Goal: Task Accomplishment & Management: Use online tool/utility

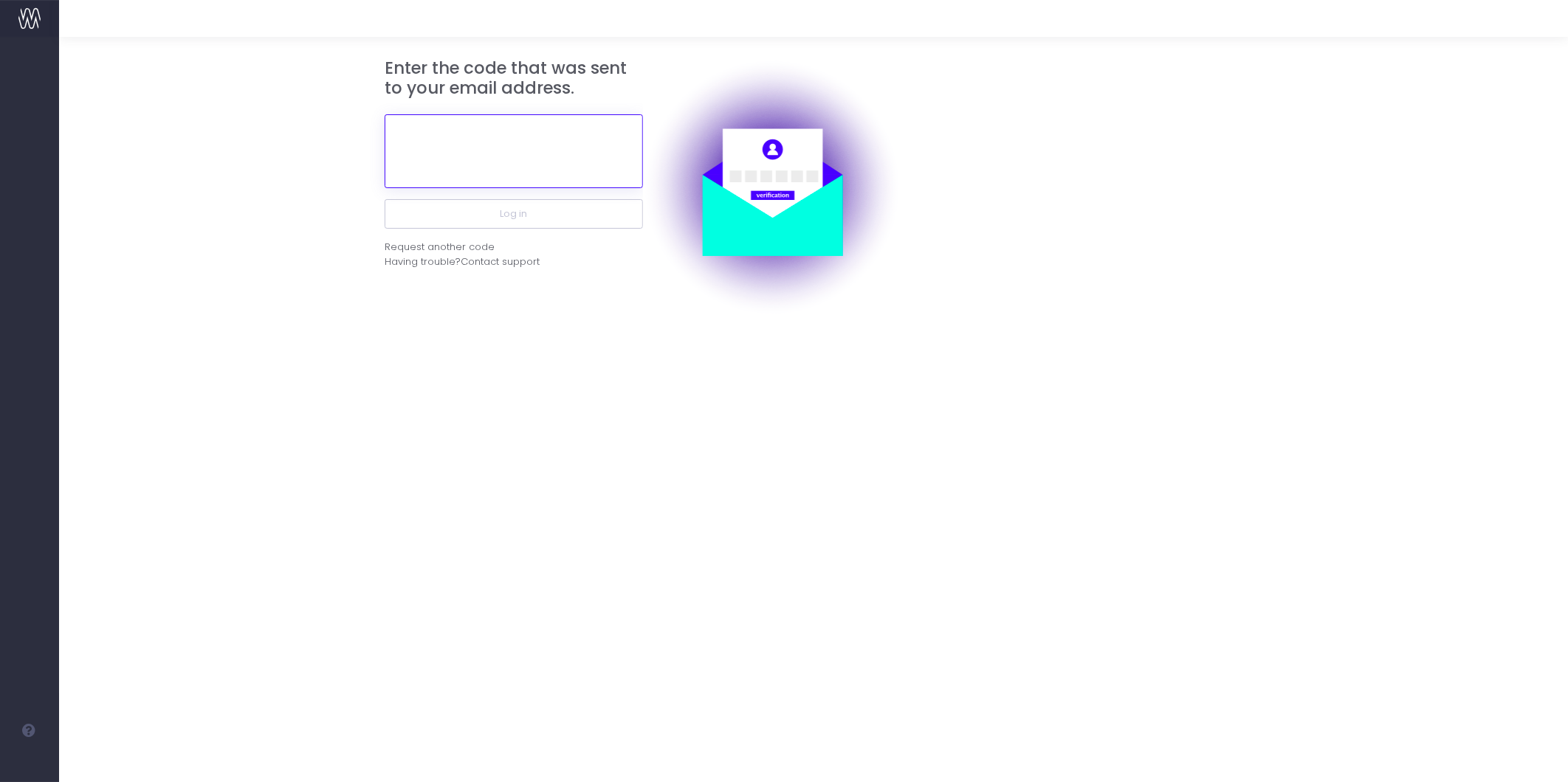
click at [555, 153] on input "text" at bounding box center [513, 151] width 259 height 74
click at [440, 247] on div "Request another code" at bounding box center [439, 247] width 110 height 15
click at [578, 133] on input "text" at bounding box center [513, 151] width 259 height 74
paste input "560167"
type input "560167"
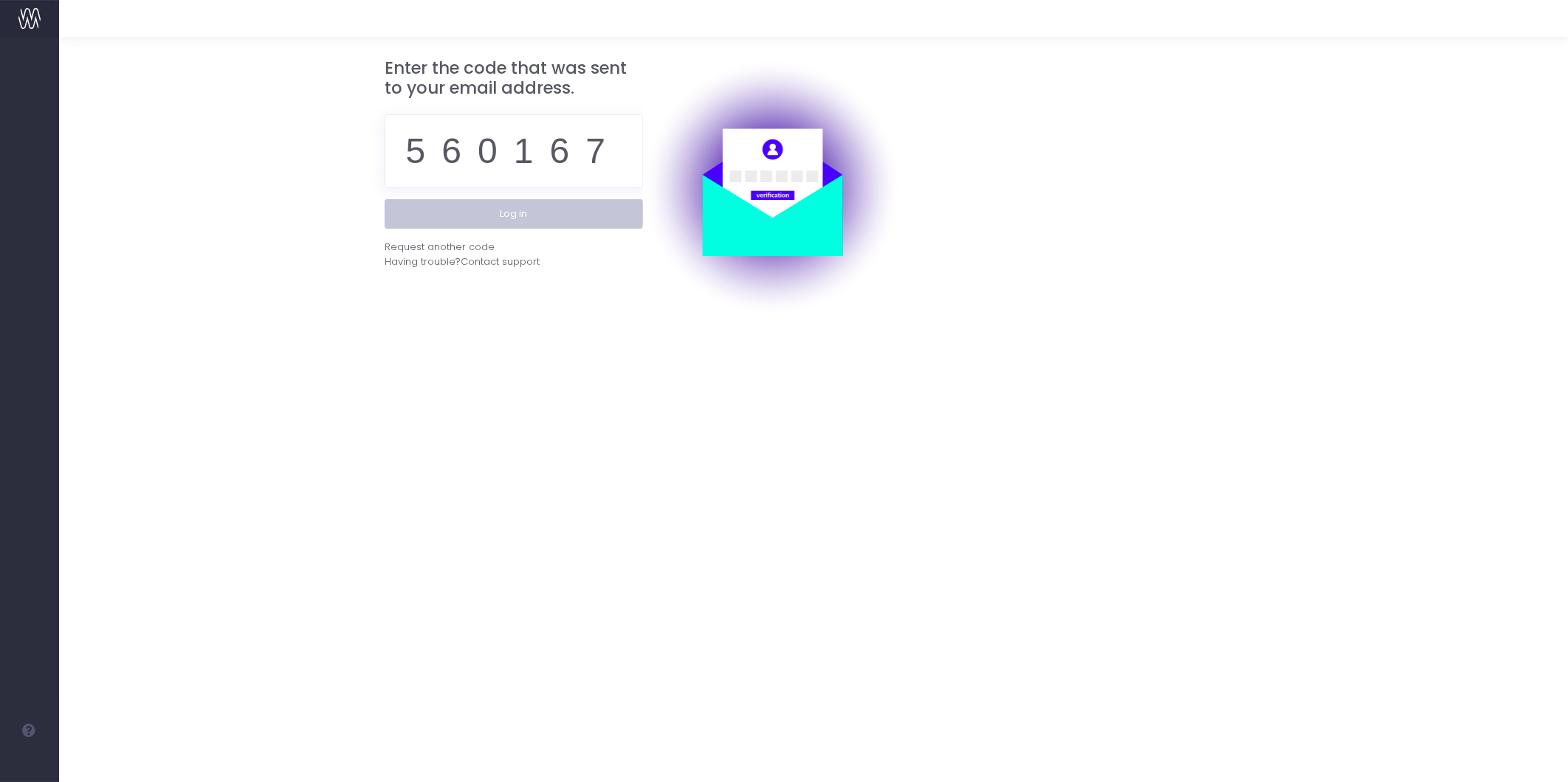
click at [506, 225] on button "Log in" at bounding box center [513, 214] width 259 height 29
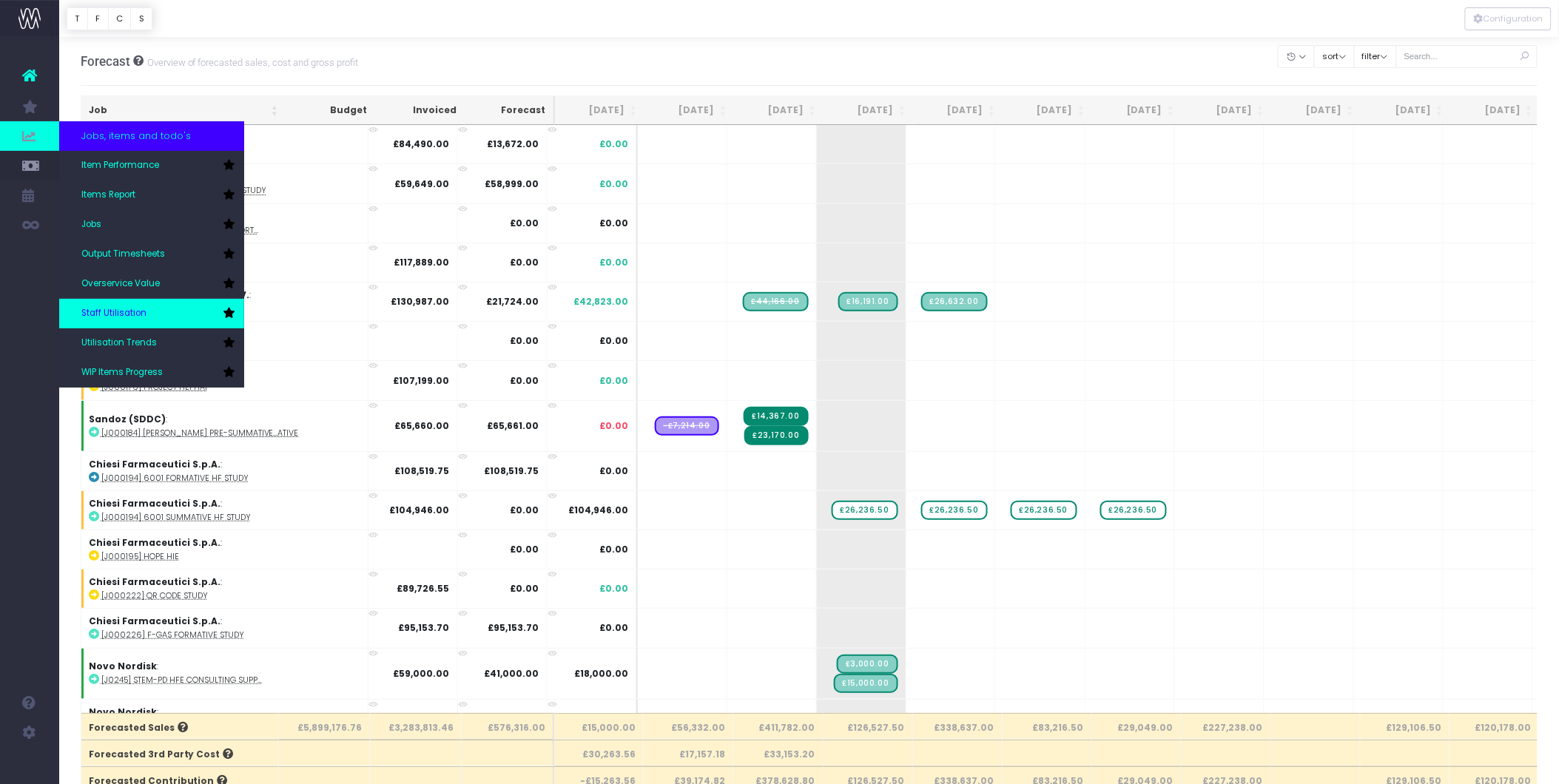
click at [114, 314] on span "Staff Utilisation" at bounding box center [114, 313] width 65 height 13
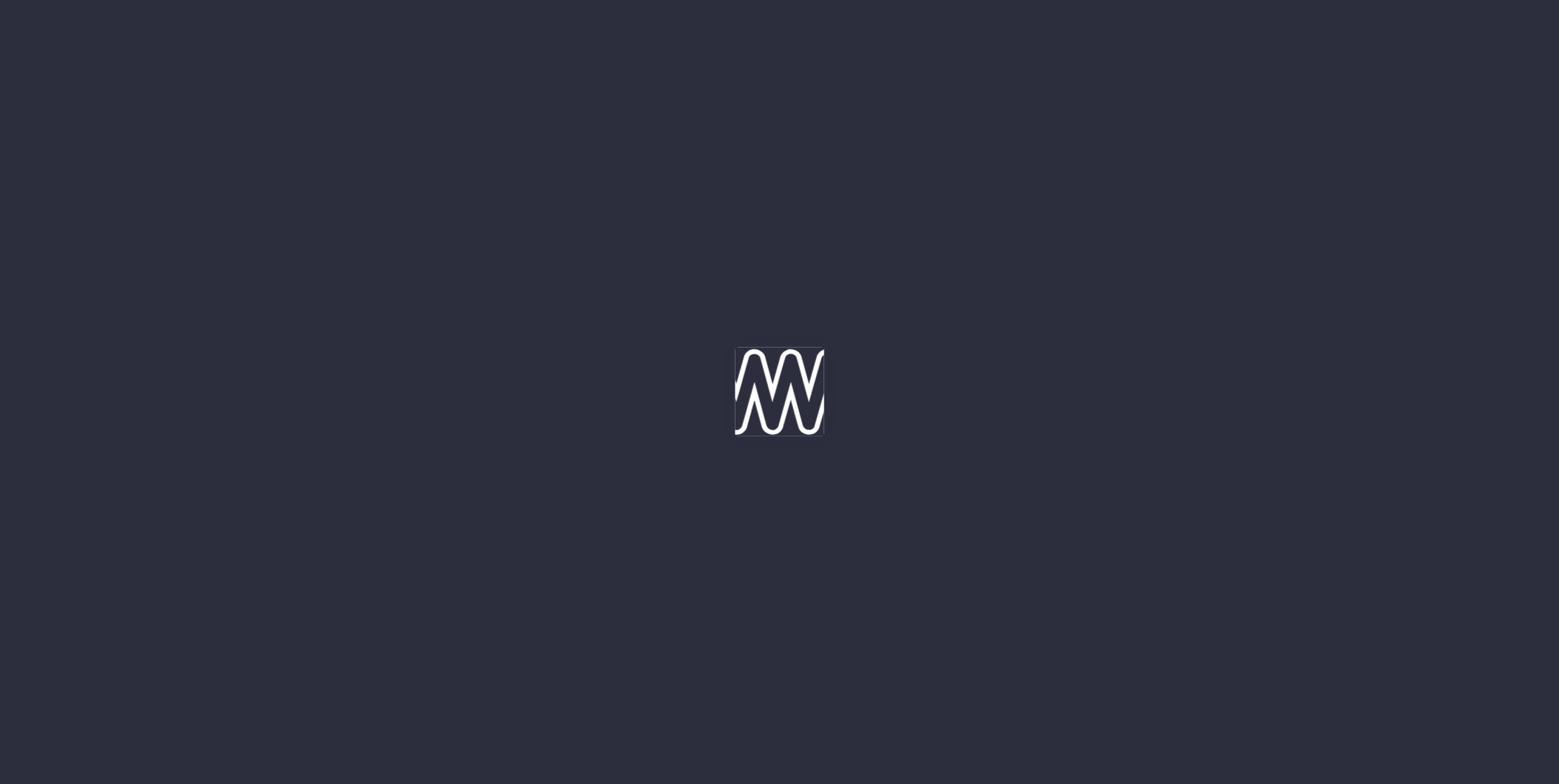
type input "04-09-2025"
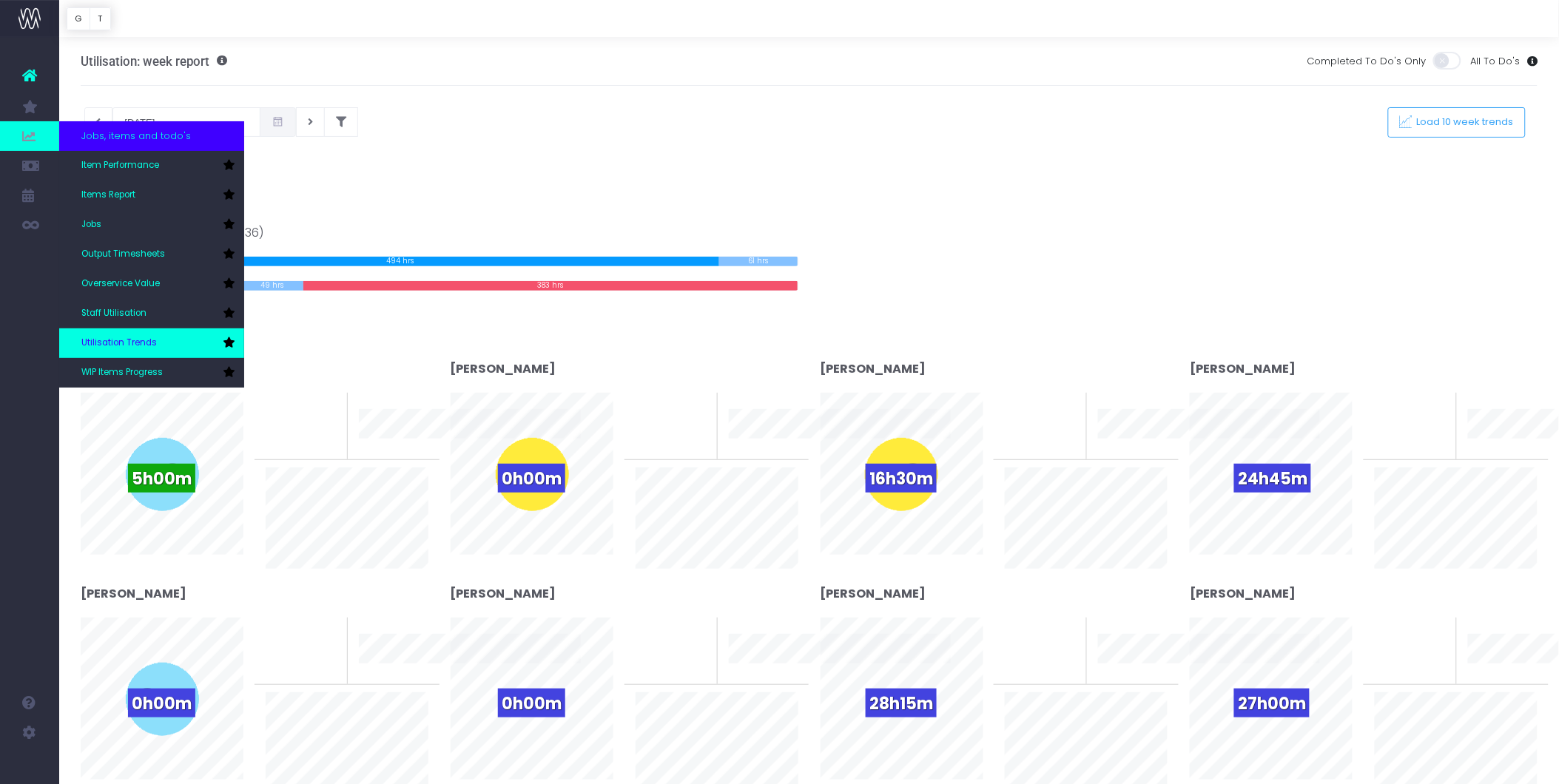
click at [134, 339] on span "Utilisation Trends" at bounding box center [119, 343] width 75 height 13
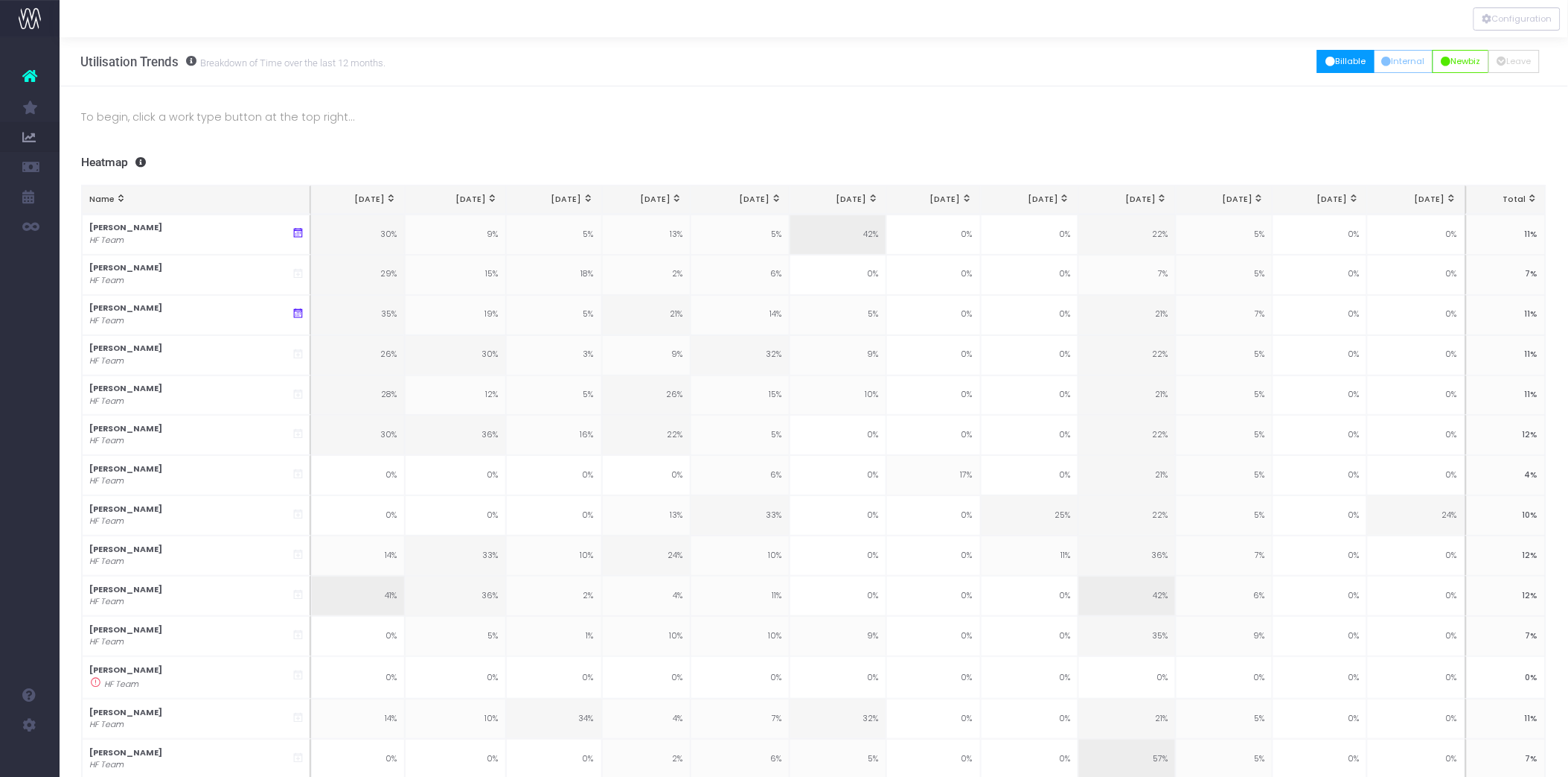
click at [1353, 56] on button "Billable" at bounding box center [1346, 61] width 57 height 23
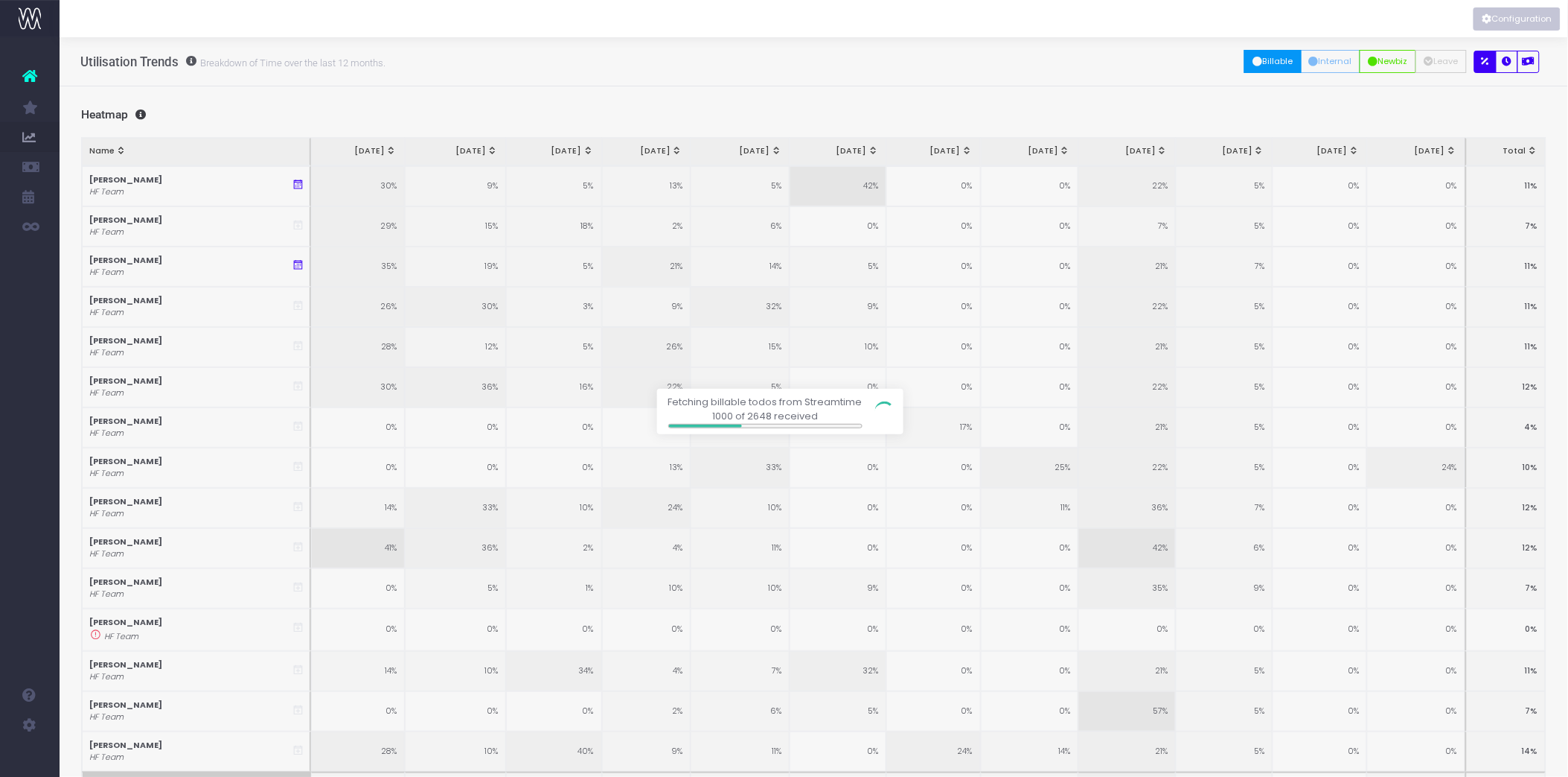
click at [1532, 17] on button "Configuration" at bounding box center [1517, 19] width 87 height 23
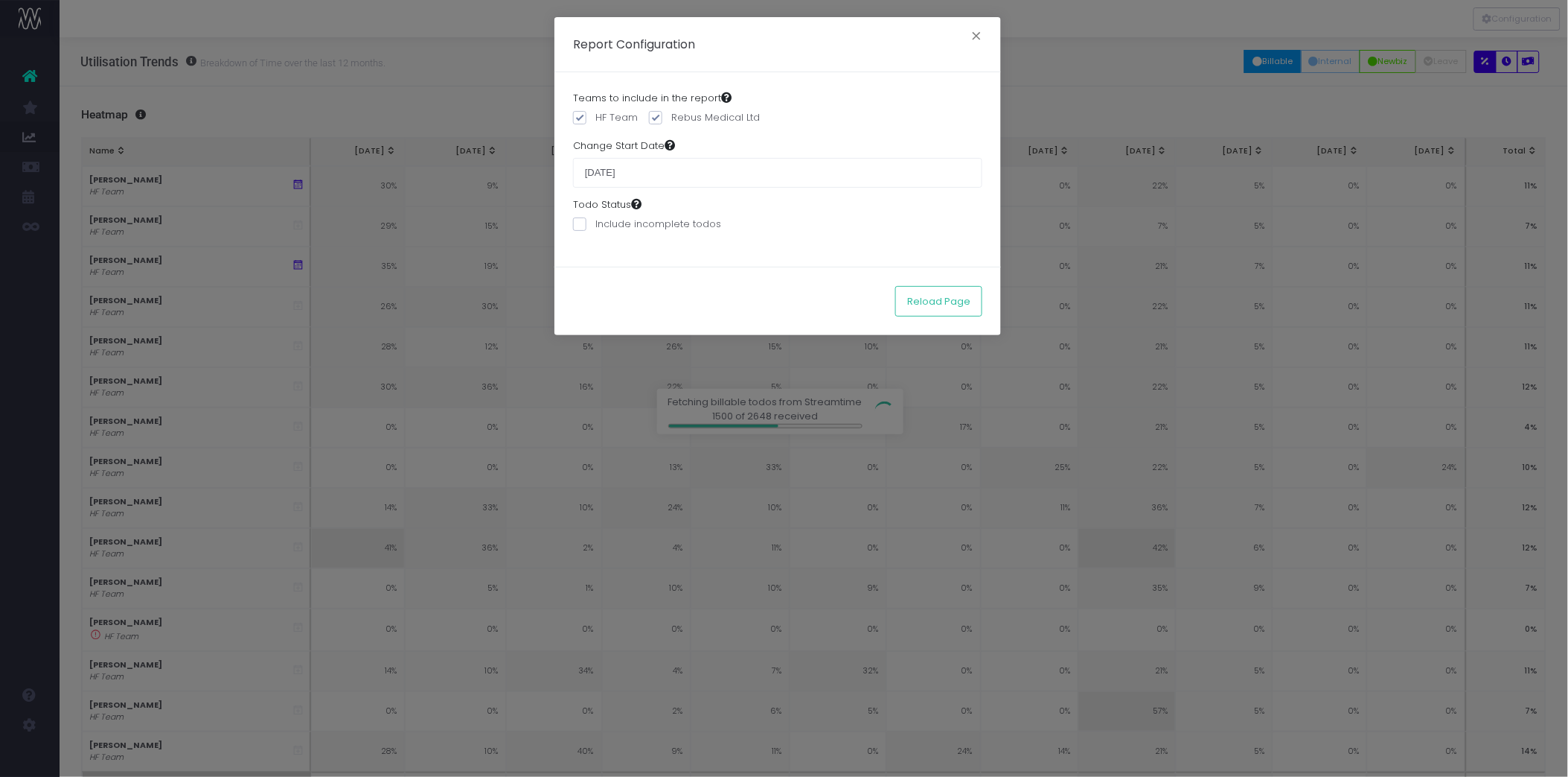
click at [702, 169] on input "01 April 2025" at bounding box center [777, 173] width 409 height 29
click at [654, 167] on input "01 April 2025" at bounding box center [777, 173] width 409 height 29
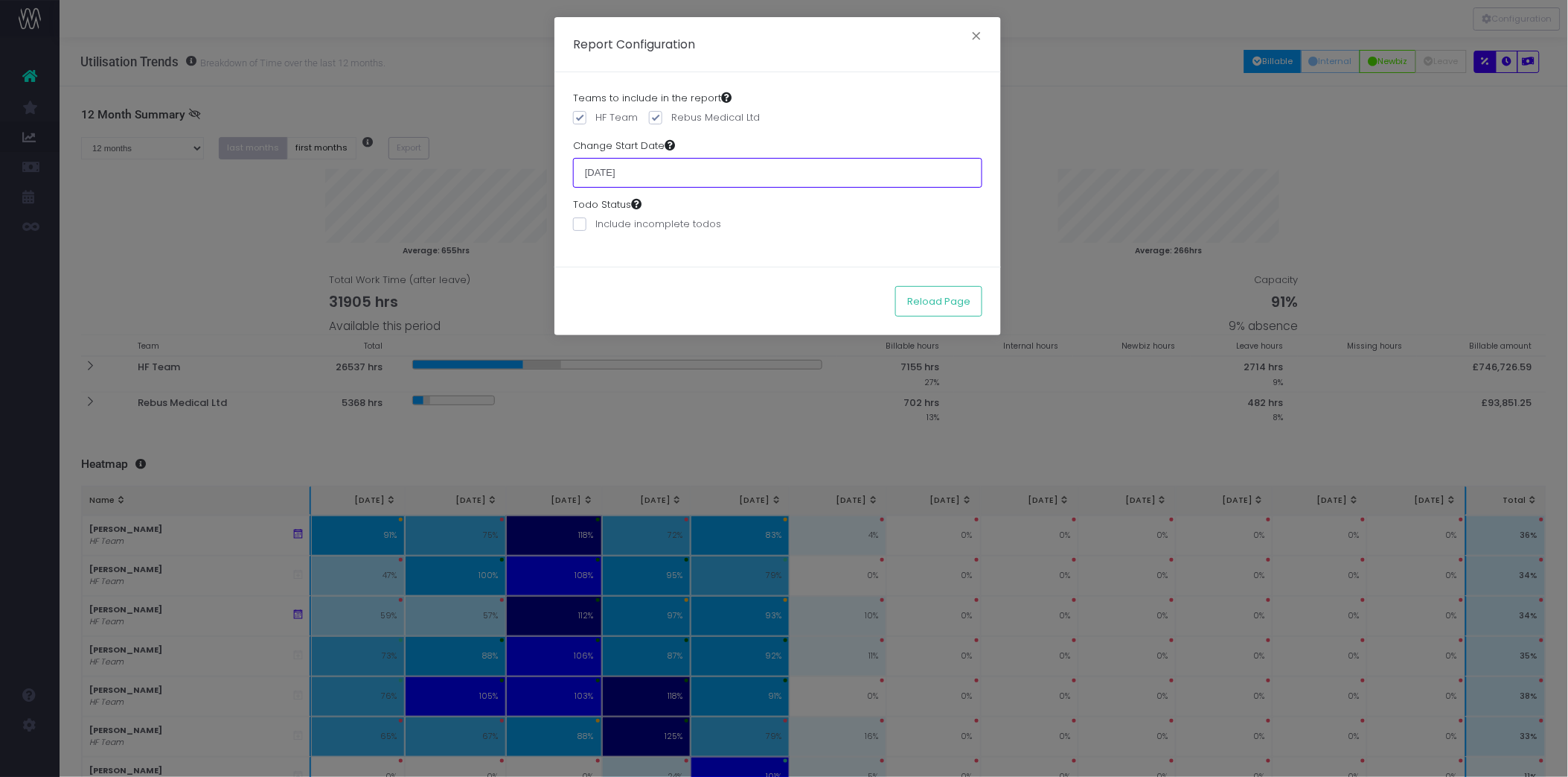
drag, startPoint x: 644, startPoint y: 172, endPoint x: 671, endPoint y: 176, distance: 27.3
click at [645, 172] on input "[DATE]" at bounding box center [777, 173] width 409 height 29
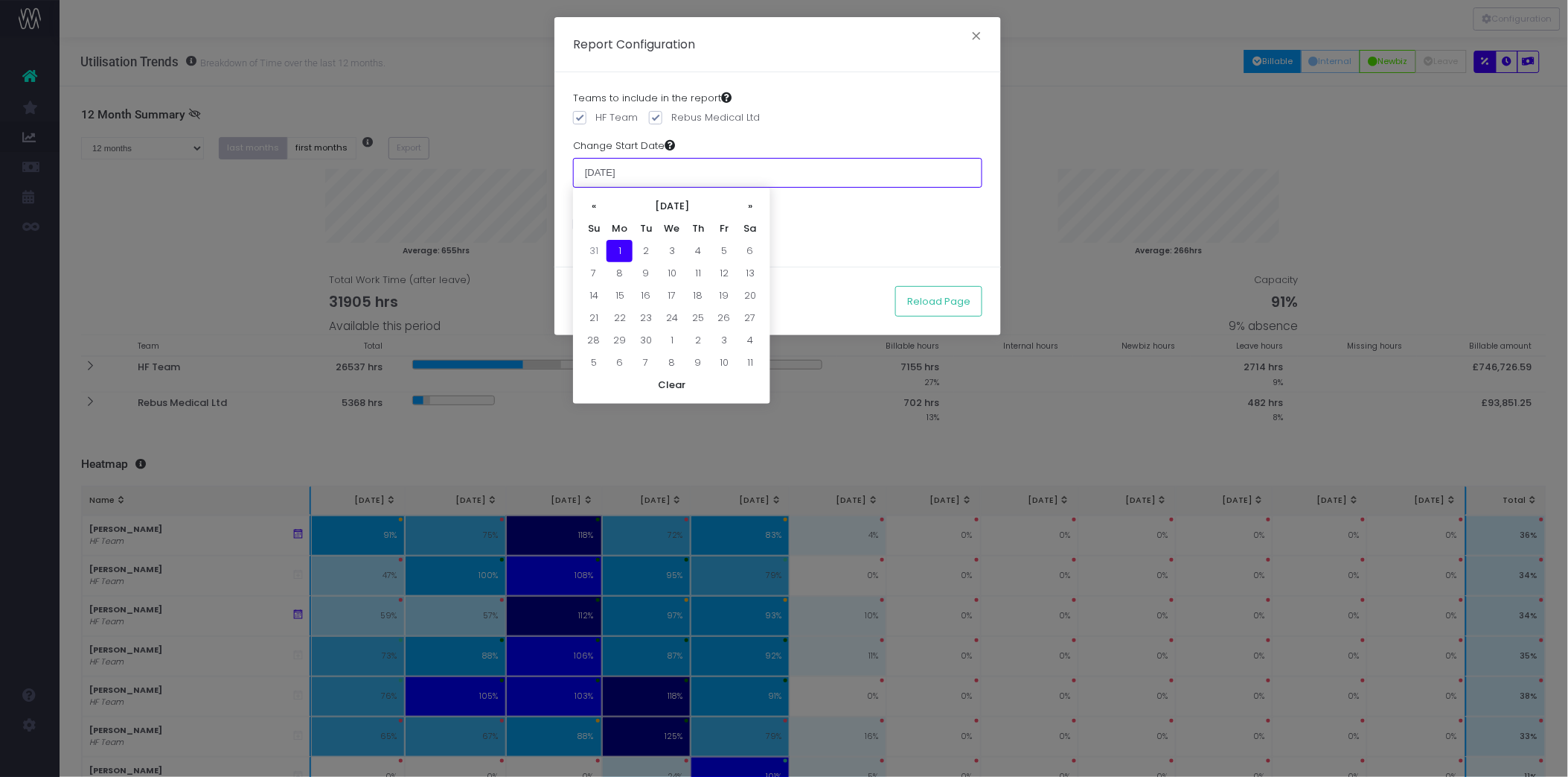
type input "[DATE]"
click at [623, 248] on td "1" at bounding box center [620, 251] width 26 height 22
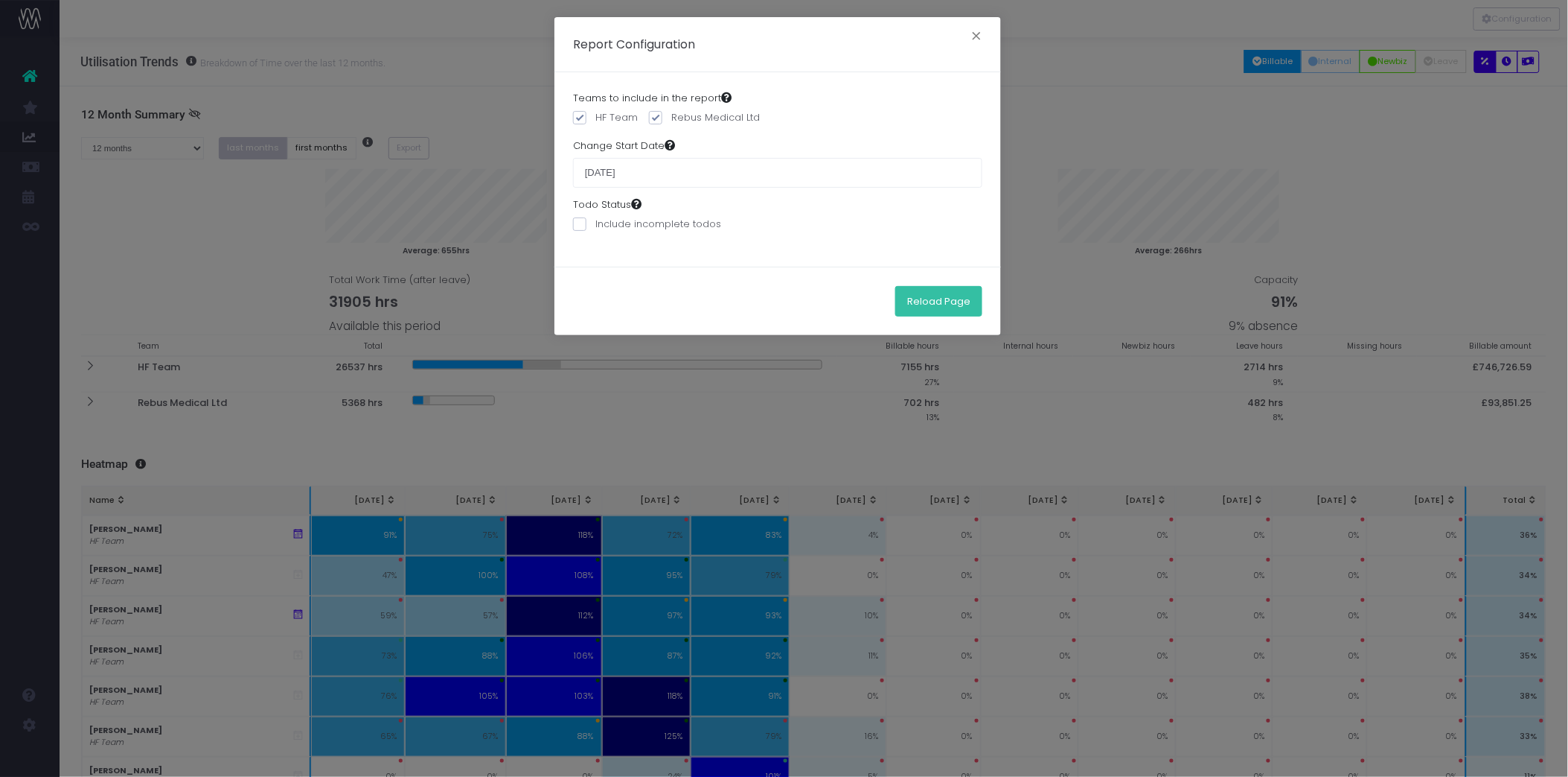
click at [938, 298] on button "Reload Page" at bounding box center [938, 300] width 87 height 29
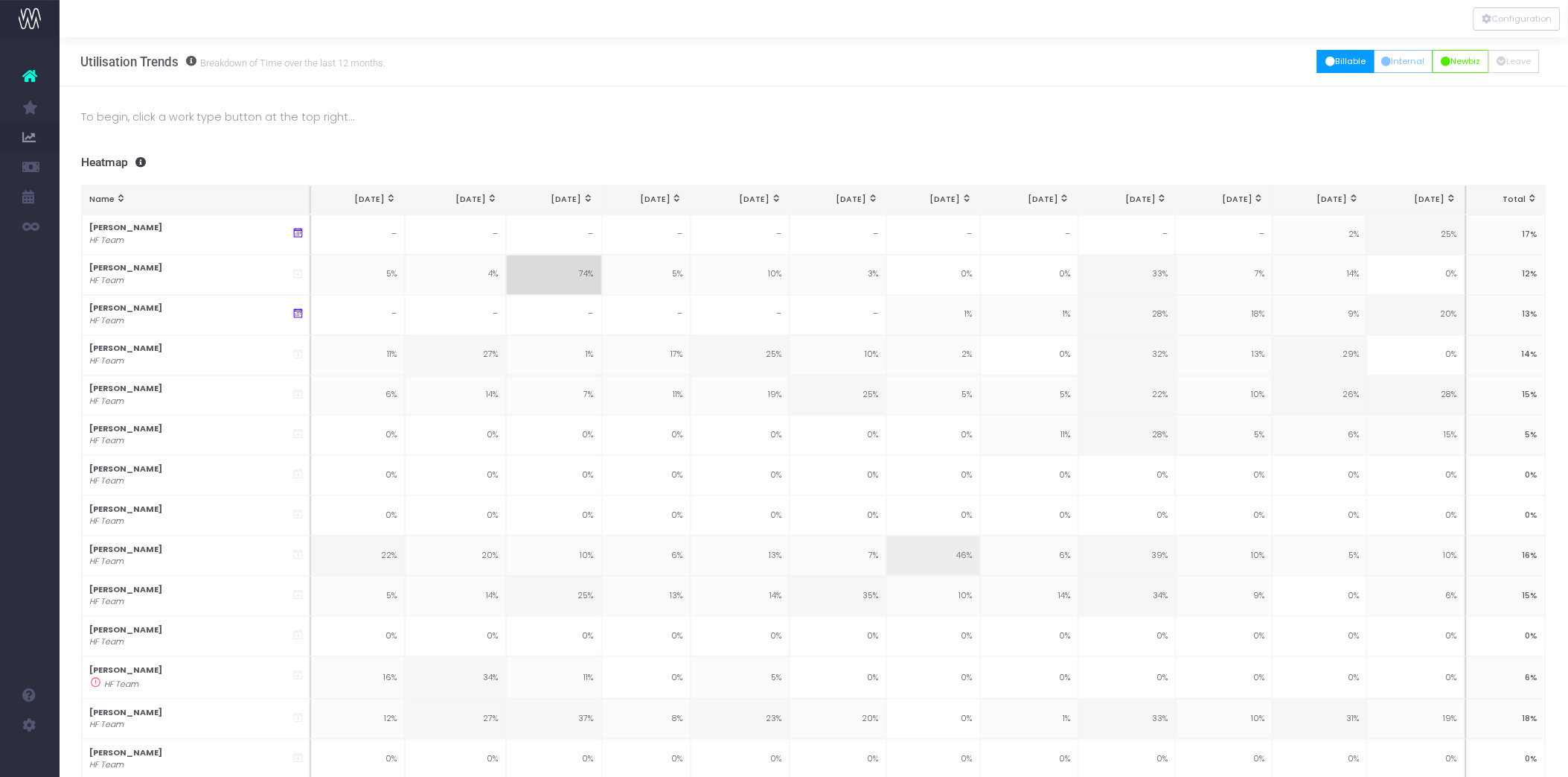
click at [1356, 57] on button "Billable" at bounding box center [1346, 61] width 57 height 23
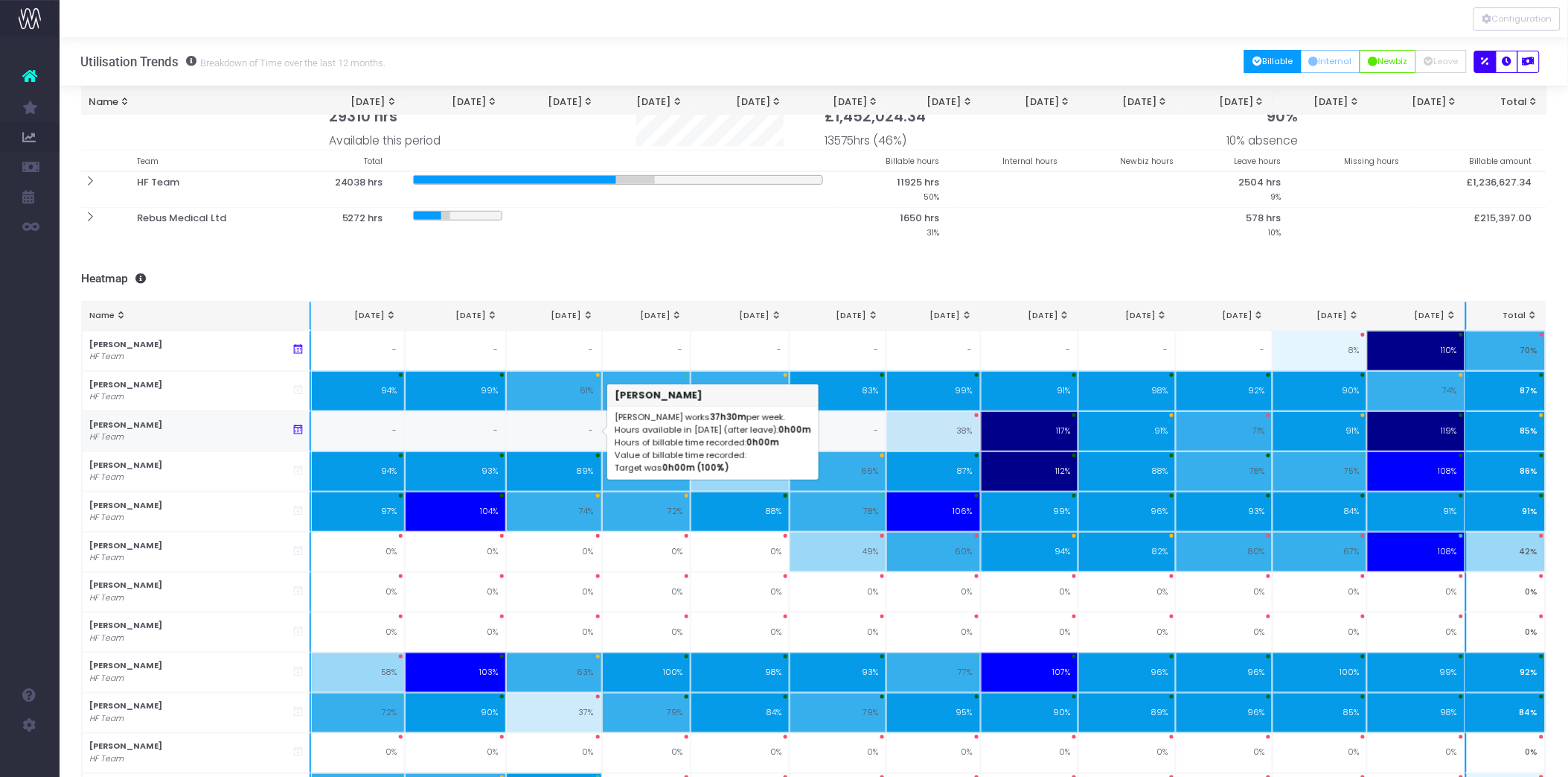
scroll to position [166, 0]
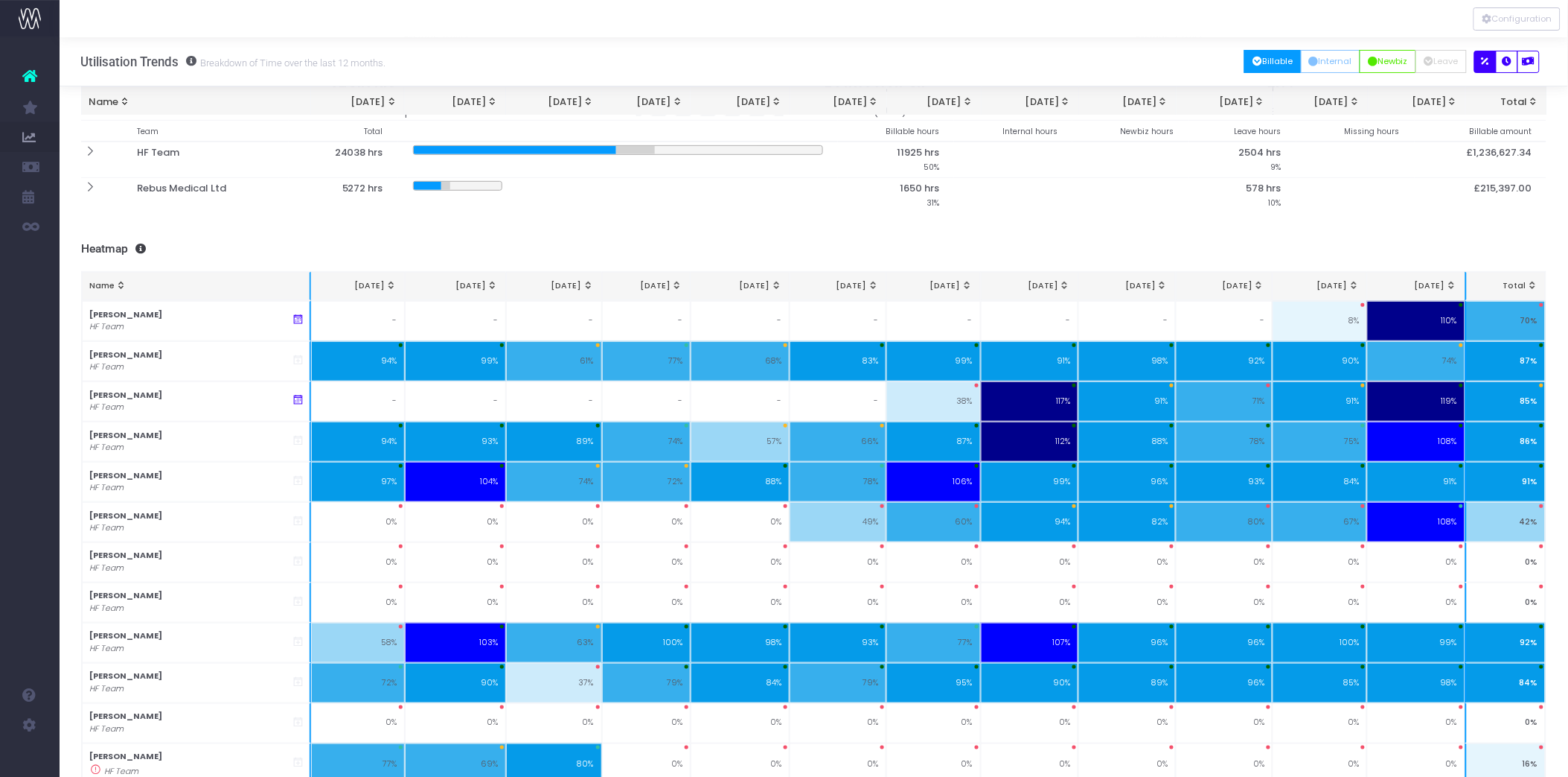
click at [663, 250] on h3 "Heatmap" at bounding box center [814, 249] width 1466 height 14
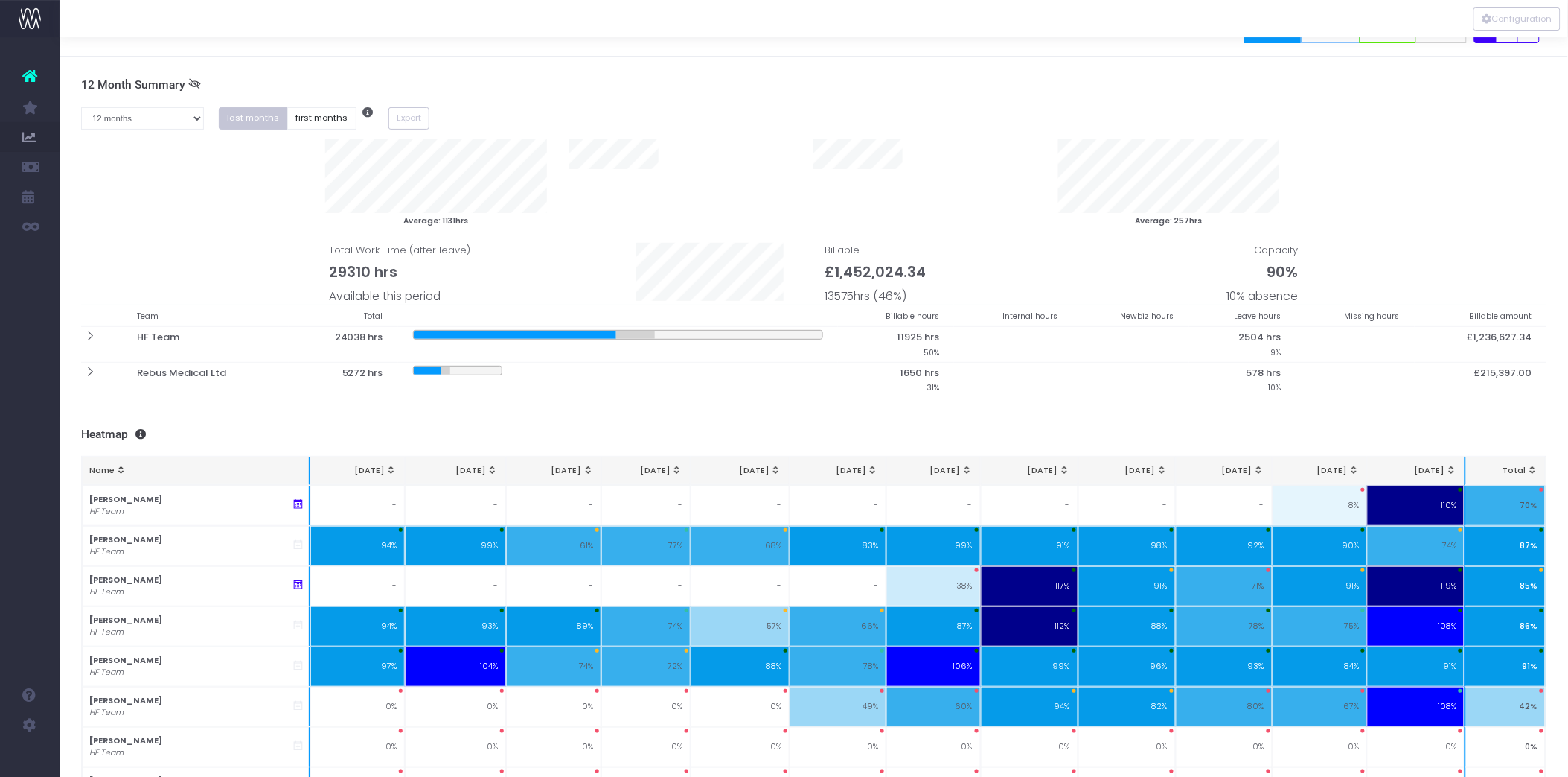
scroll to position [0, 0]
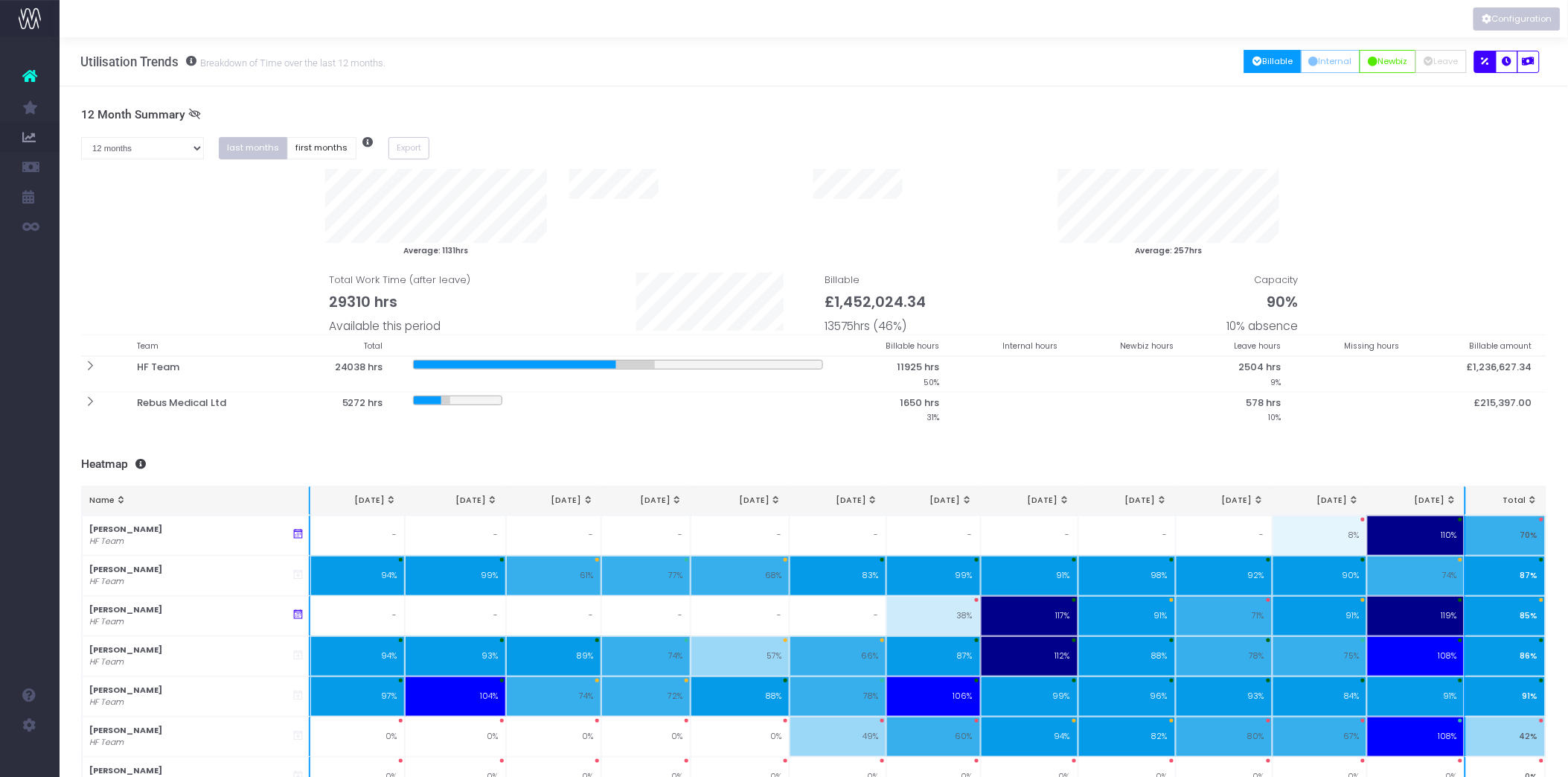
click at [1508, 16] on button "Configuration" at bounding box center [1517, 19] width 87 height 23
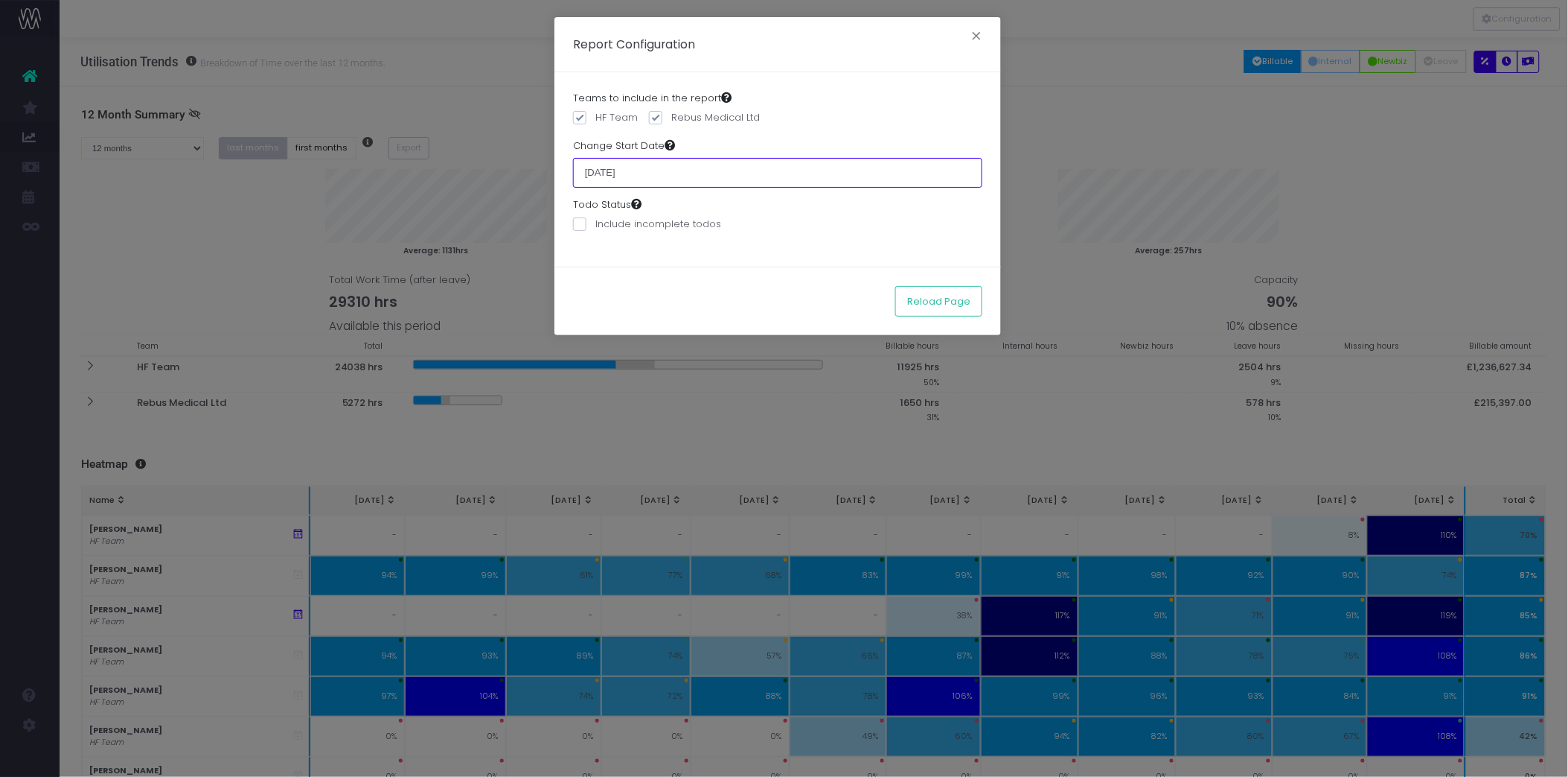
click at [945, 169] on input "[DATE]" at bounding box center [777, 173] width 409 height 29
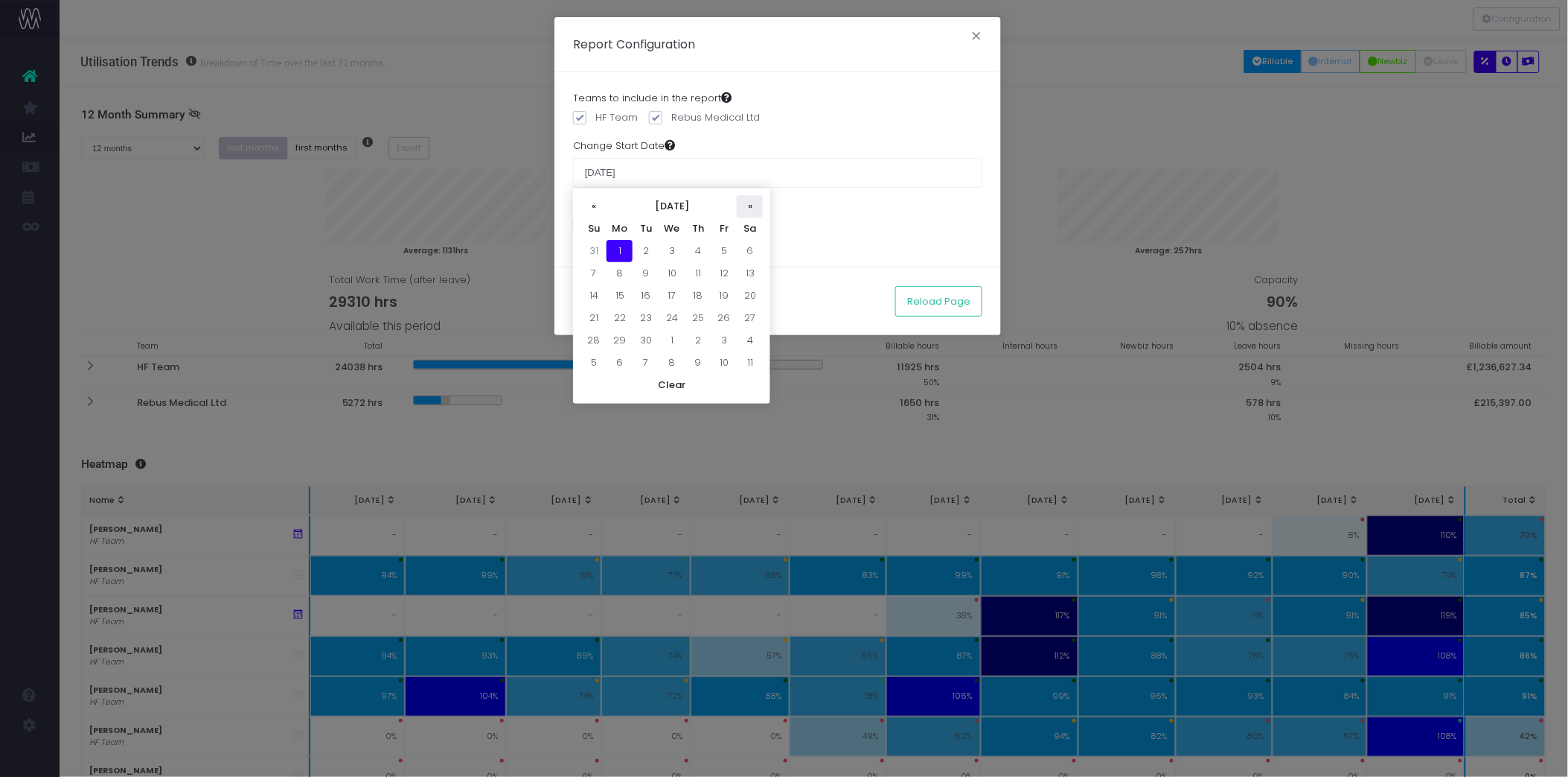
click at [753, 205] on th "»" at bounding box center [750, 206] width 26 height 22
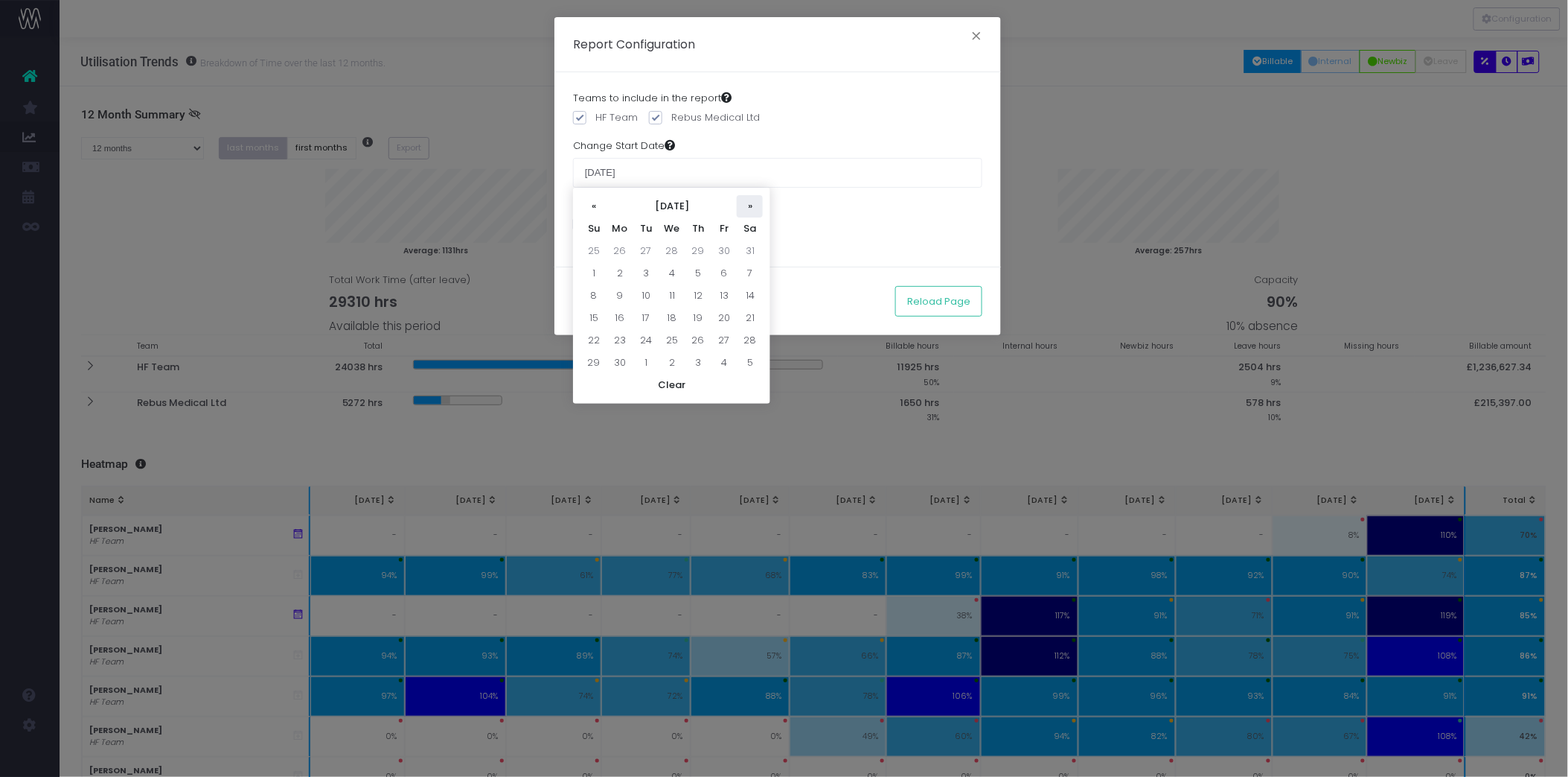
click at [748, 205] on th "»" at bounding box center [750, 206] width 26 height 22
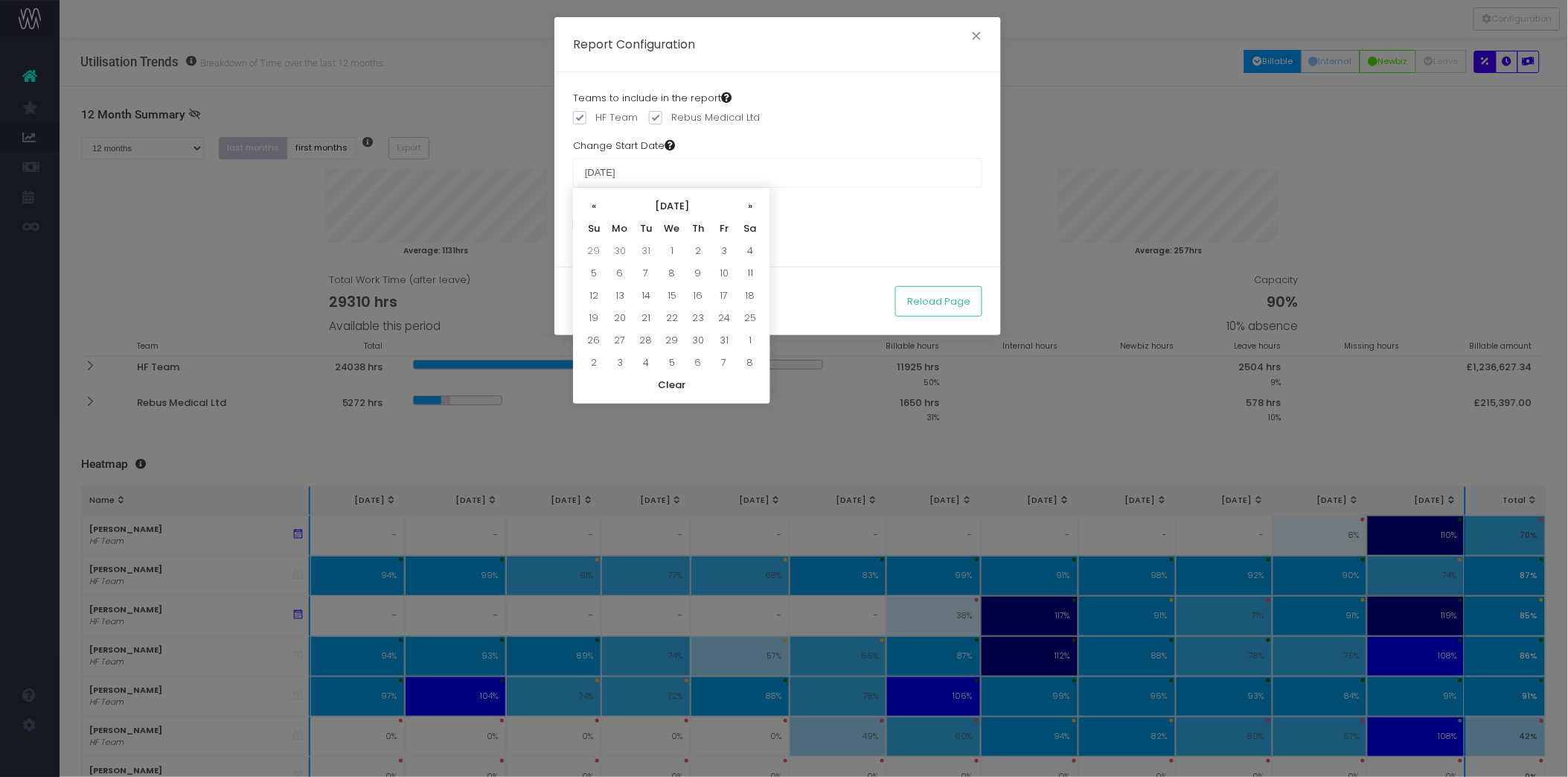
click at [748, 205] on th "»" at bounding box center [750, 206] width 26 height 22
click at [643, 255] on td "1" at bounding box center [646, 251] width 26 height 22
type input "[DATE]"
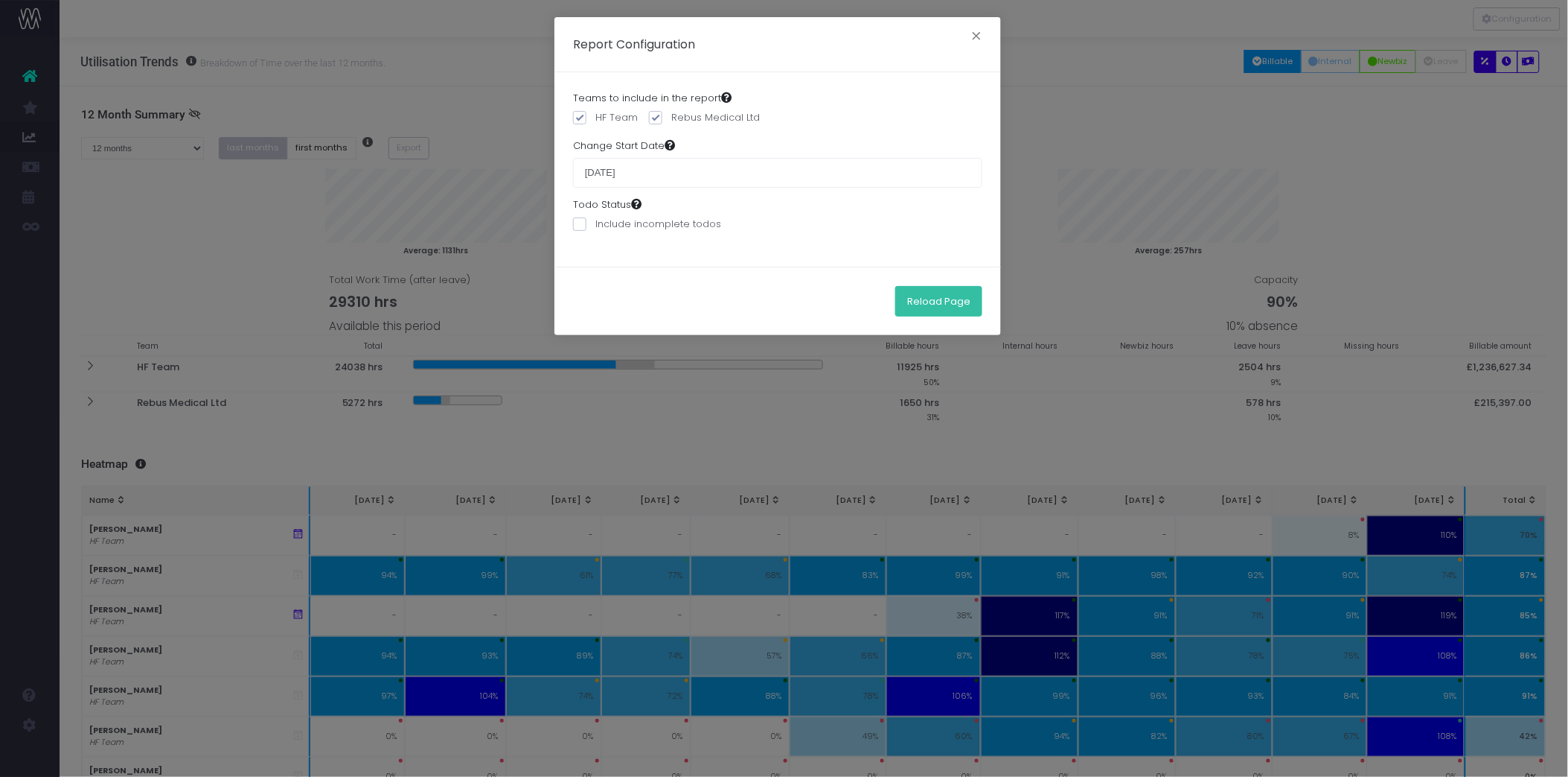
click at [941, 296] on button "Reload Page" at bounding box center [938, 300] width 87 height 29
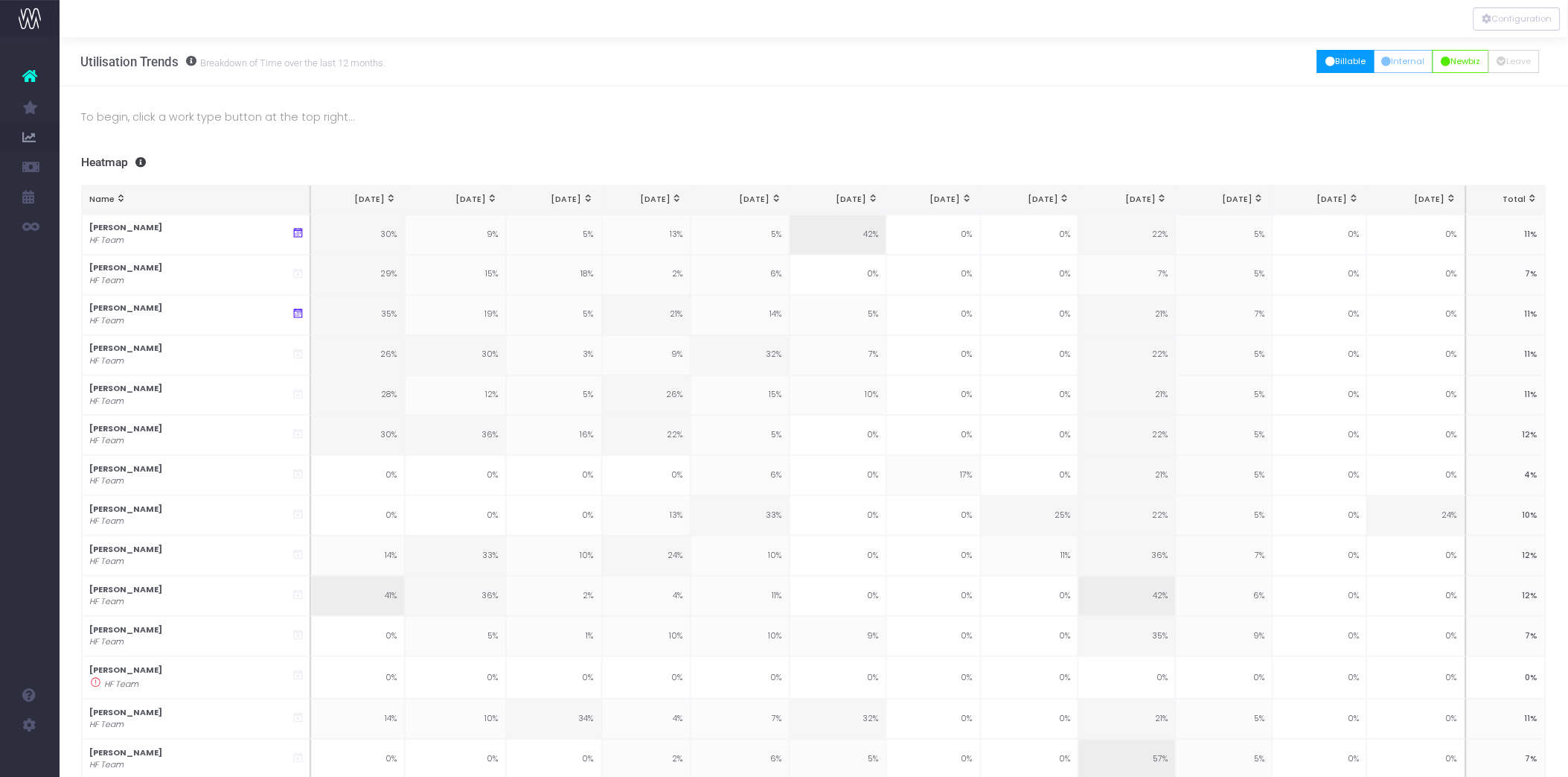
click at [1331, 61] on button "Billable" at bounding box center [1346, 61] width 57 height 23
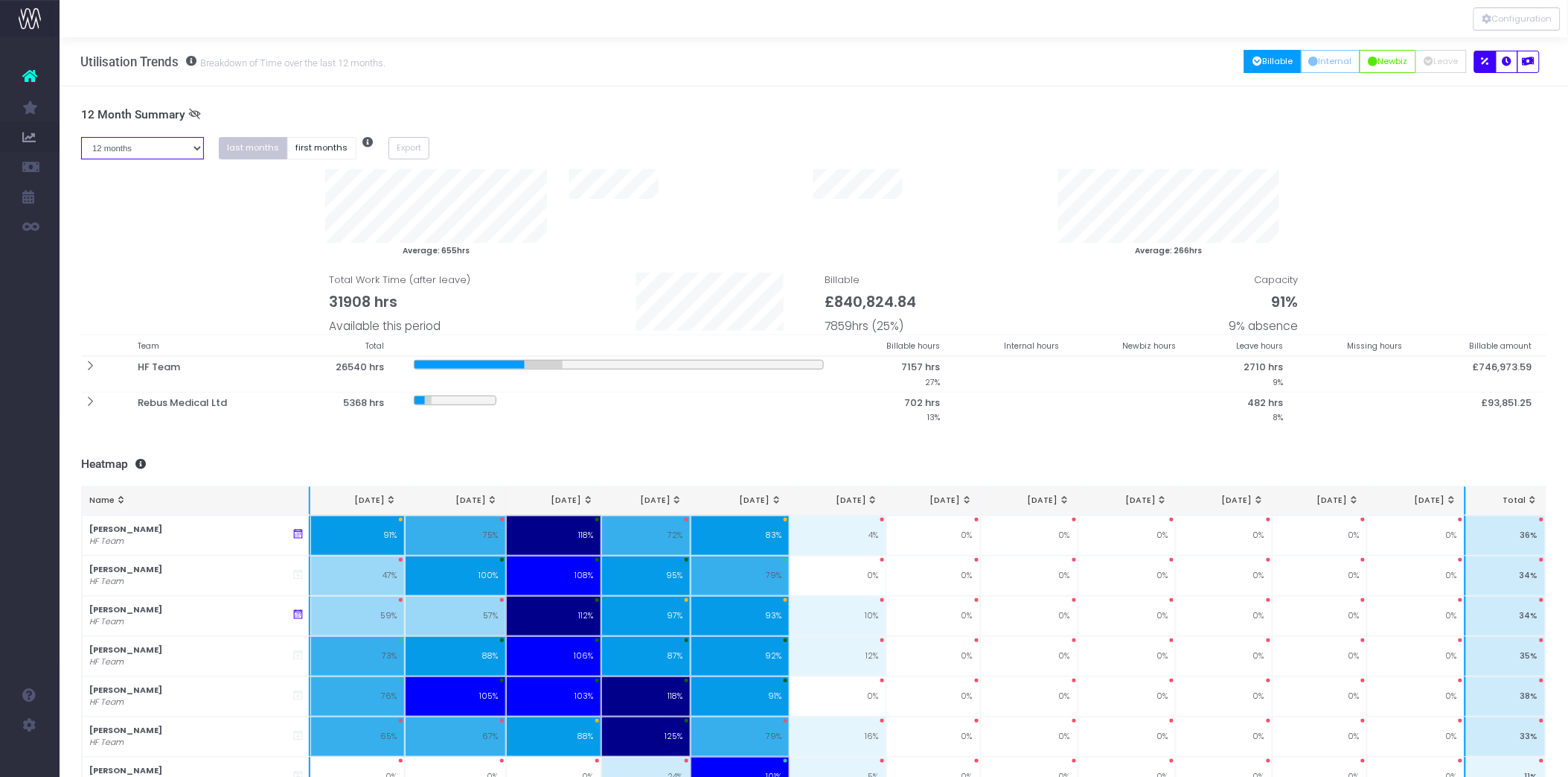
click at [203, 149] on select "1 month 2 months 3 months 4 months 5 months 6 months 7 months 8 months 9 months…" at bounding box center [142, 149] width 123 height 23
select select "six"
click at [81, 137] on select "1 month 2 months 3 months 4 months 5 months 6 months 7 months 8 months 9 months…" at bounding box center [142, 149] width 123 height 23
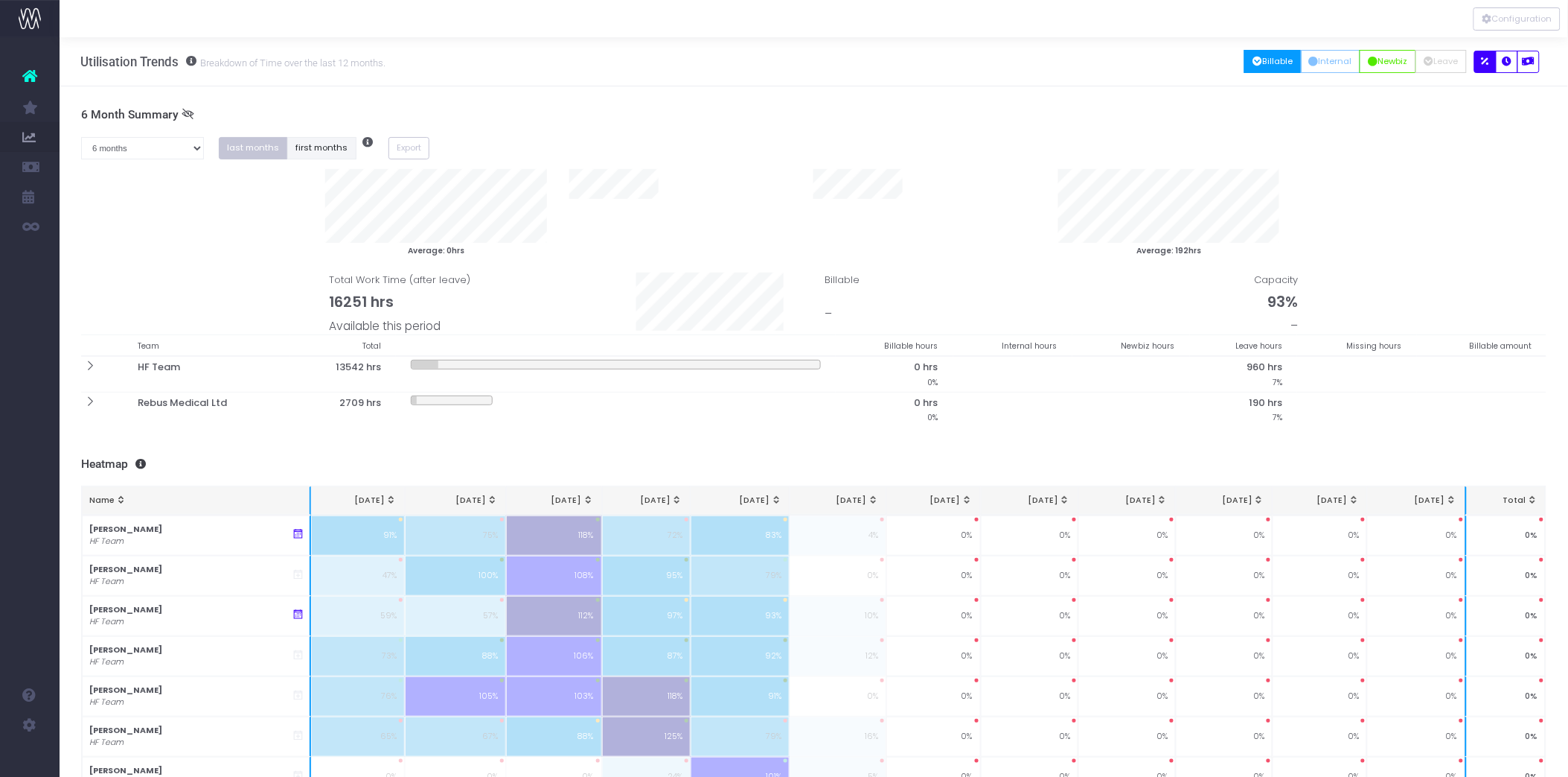
click at [327, 140] on button "first months" at bounding box center [321, 149] width 69 height 23
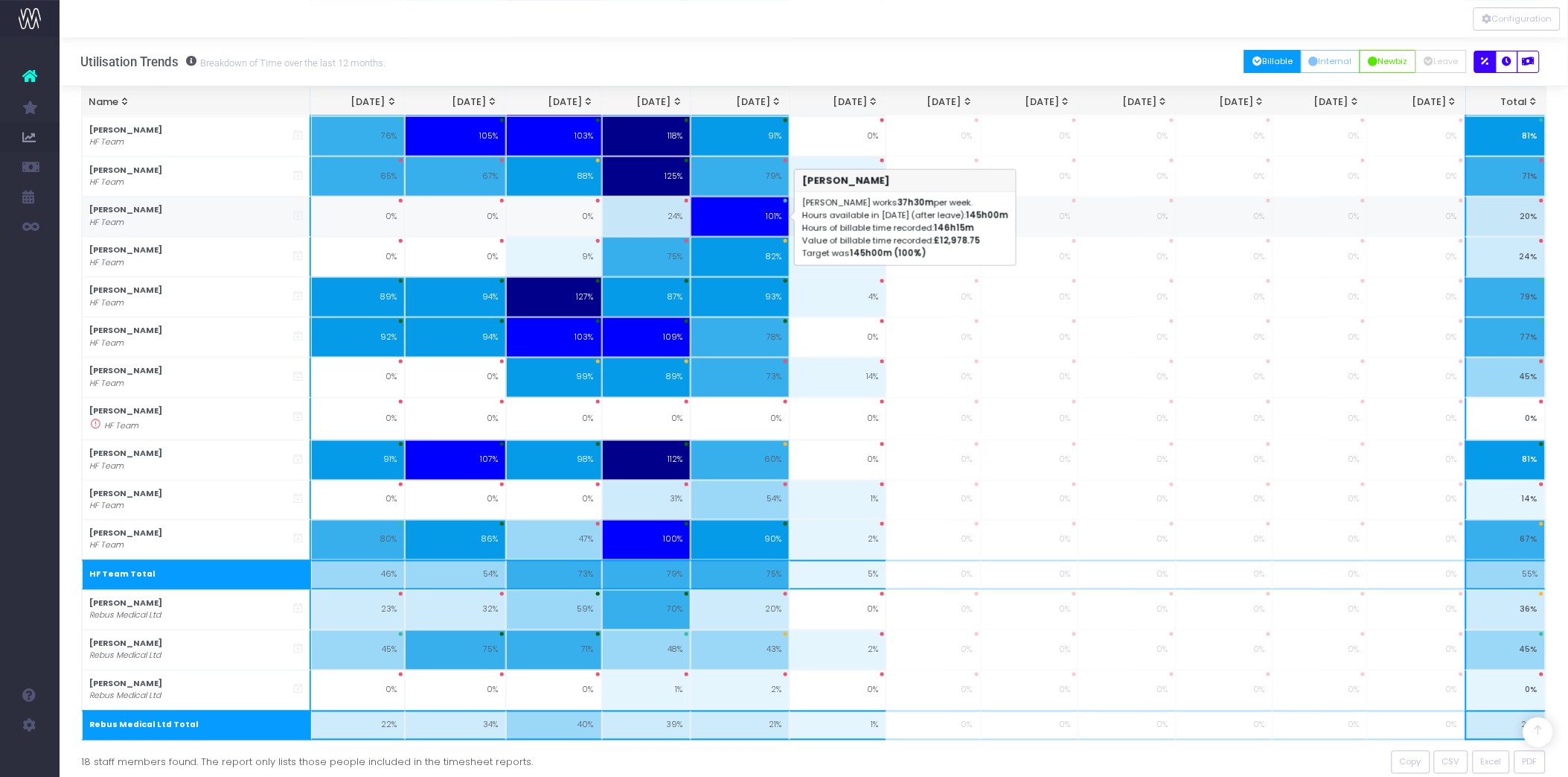
scroll to position [560, 0]
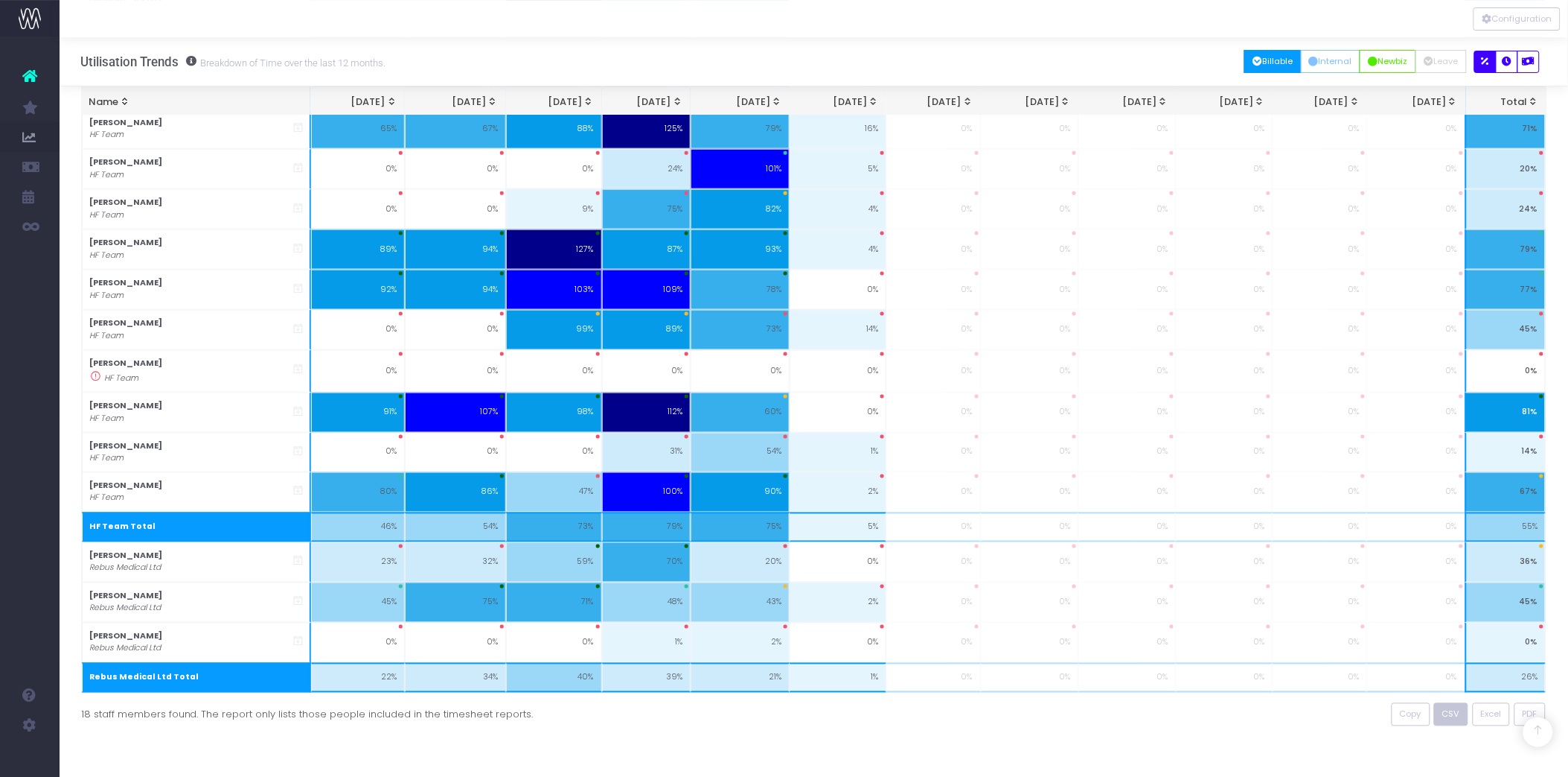
click at [1453, 717] on span "CSV" at bounding box center [1451, 714] width 18 height 12
click at [1498, 717] on span "Excel" at bounding box center [1491, 714] width 21 height 12
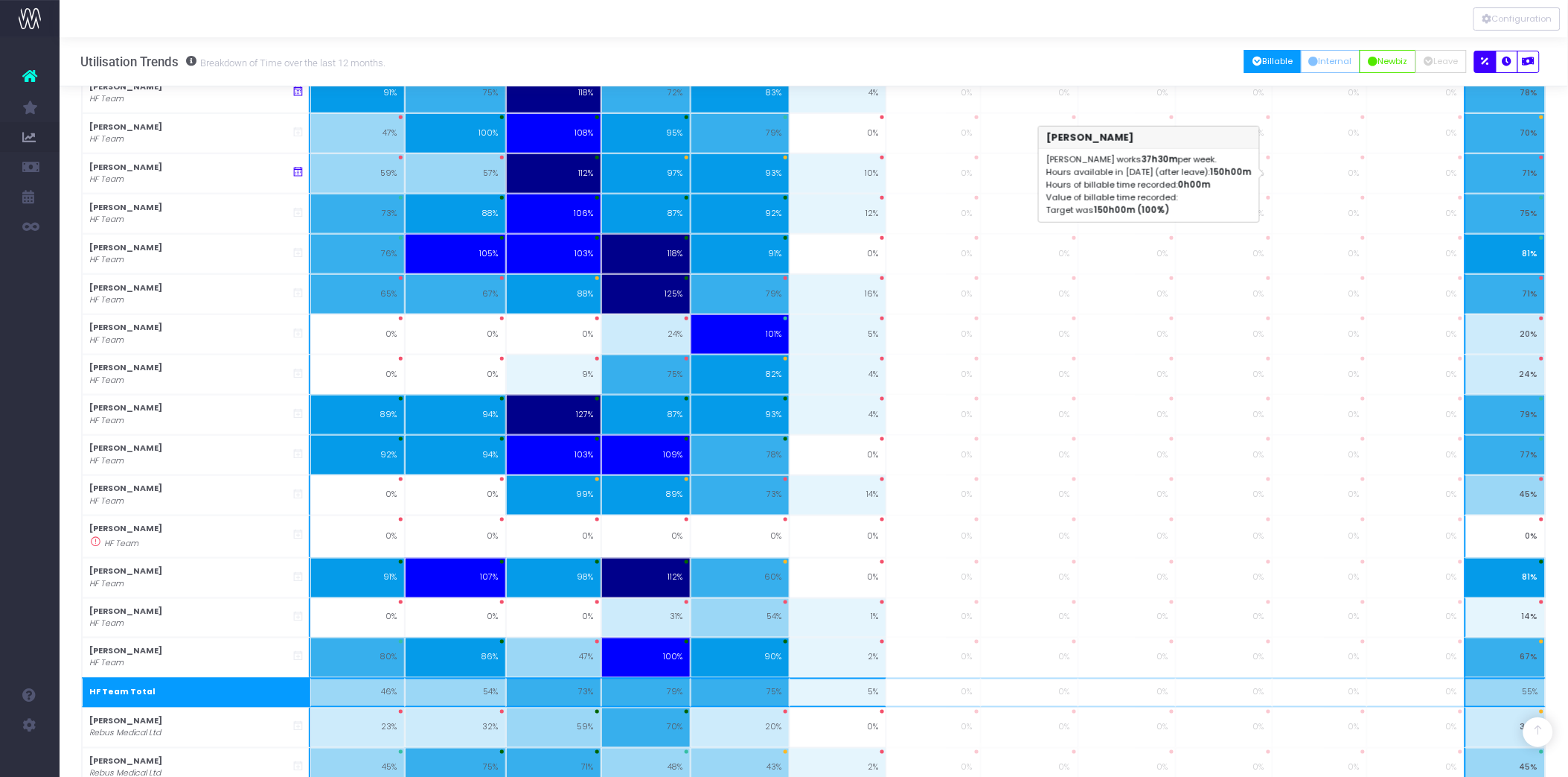
scroll to position [0, 0]
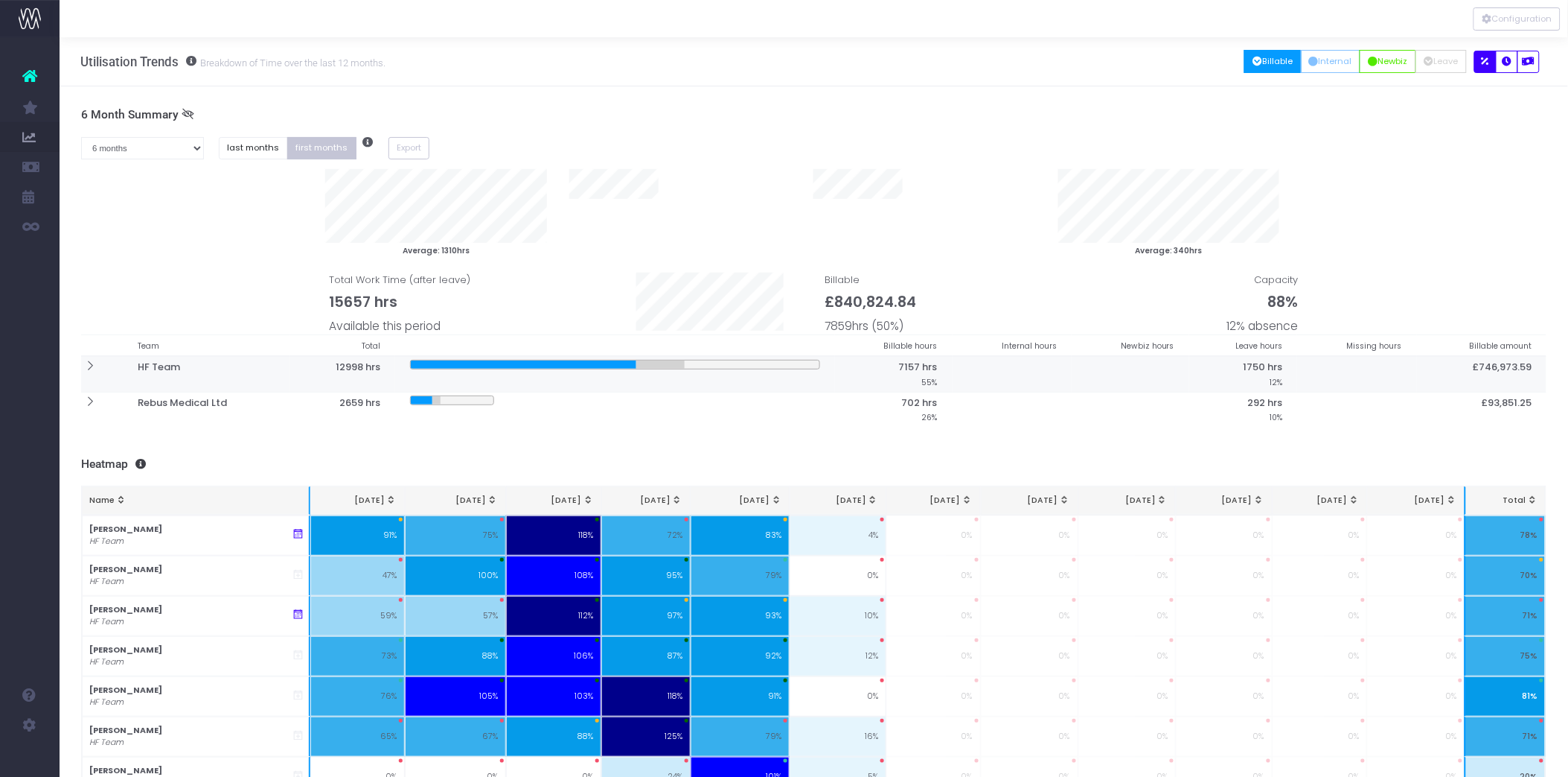
click at [91, 365] on icon at bounding box center [90, 366] width 12 height 12
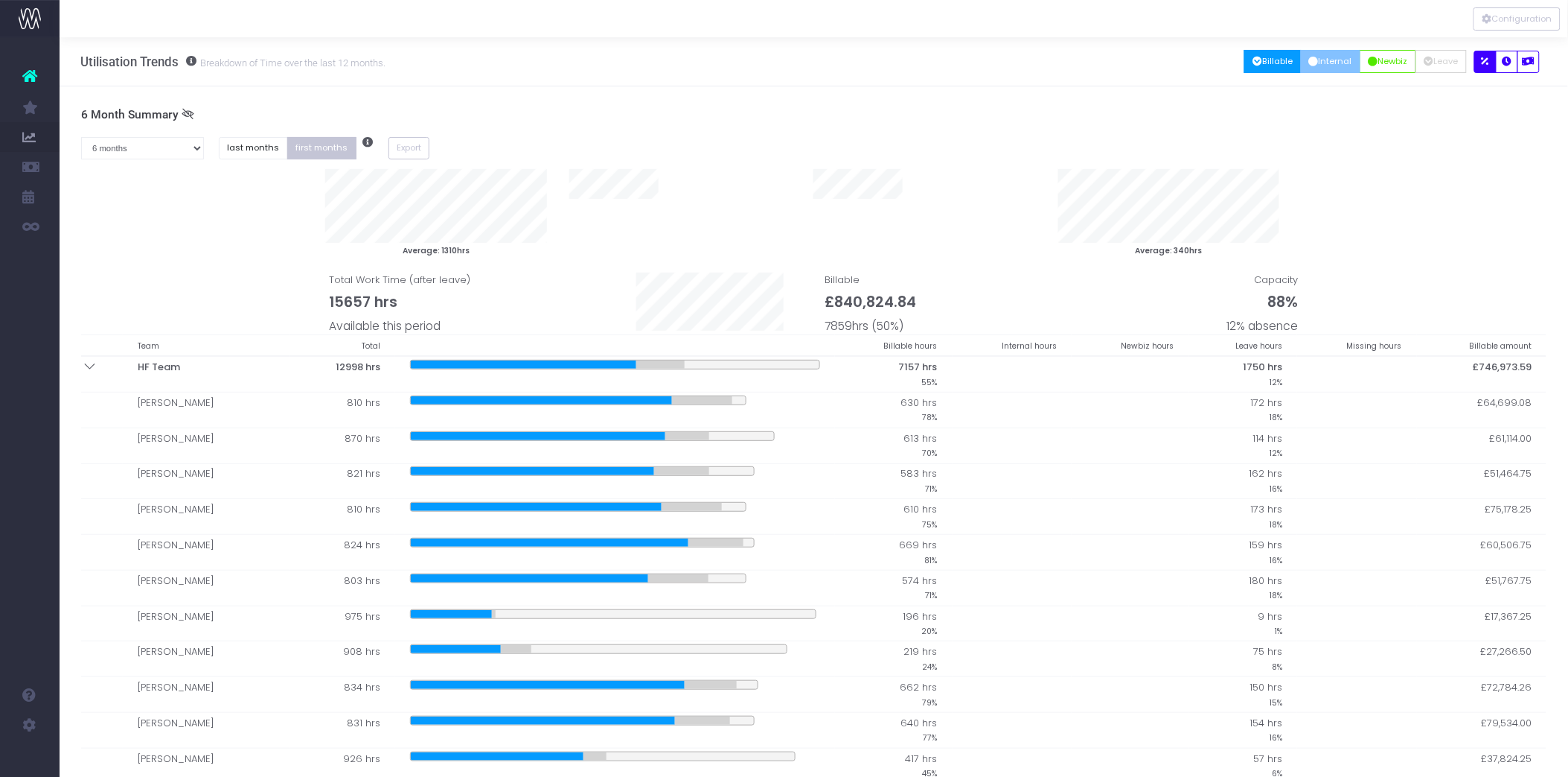
click at [1327, 63] on button "Internal" at bounding box center [1331, 61] width 60 height 23
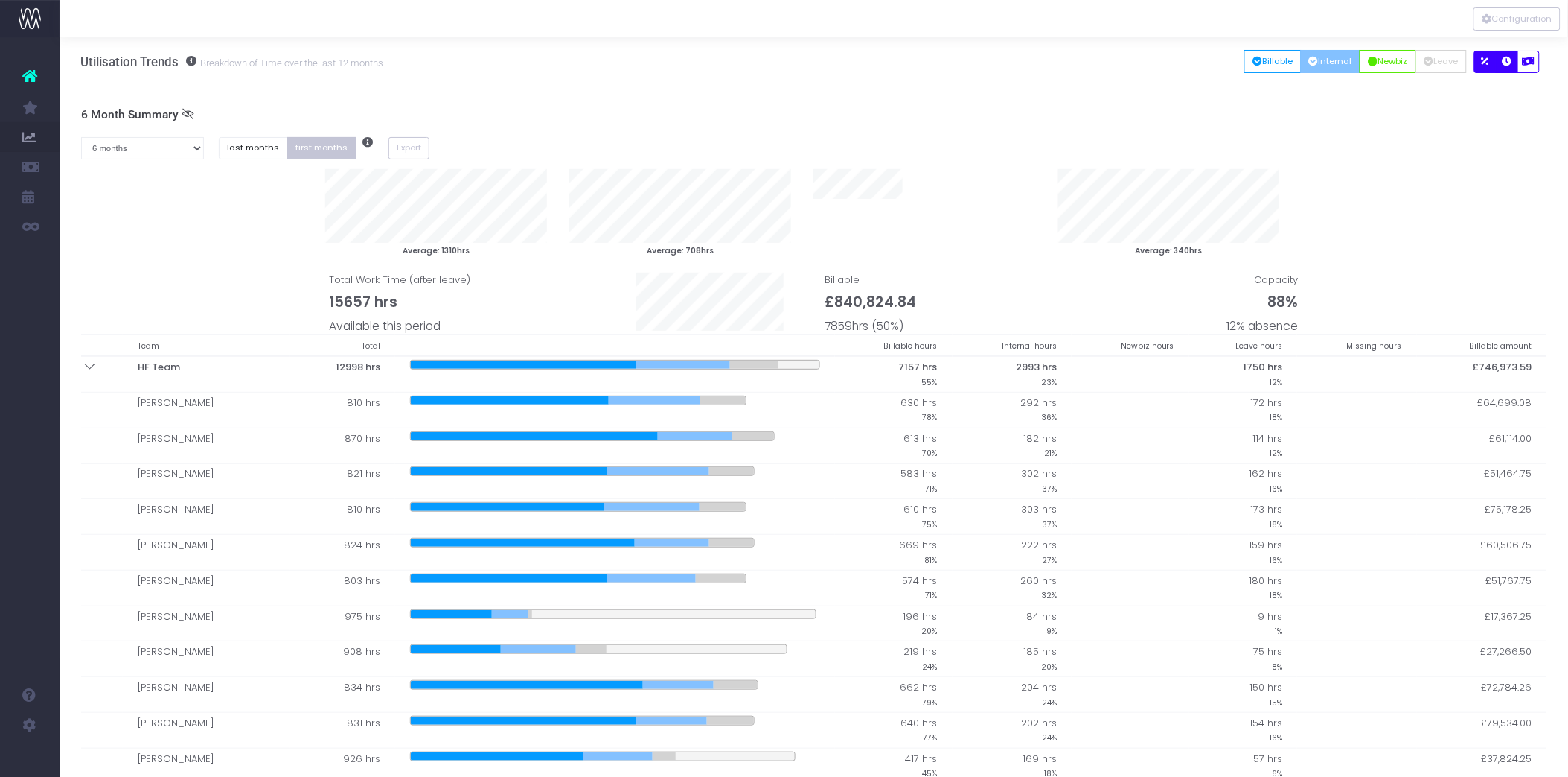
click at [1509, 62] on icon "button" at bounding box center [1508, 62] width 10 height 0
click at [1505, 68] on button "button" at bounding box center [1507, 61] width 22 height 22
click at [1482, 62] on icon "button" at bounding box center [1486, 62] width 8 height 0
click at [1531, 71] on button "button" at bounding box center [1529, 61] width 22 height 22
click at [1511, 69] on button "button" at bounding box center [1507, 61] width 22 height 22
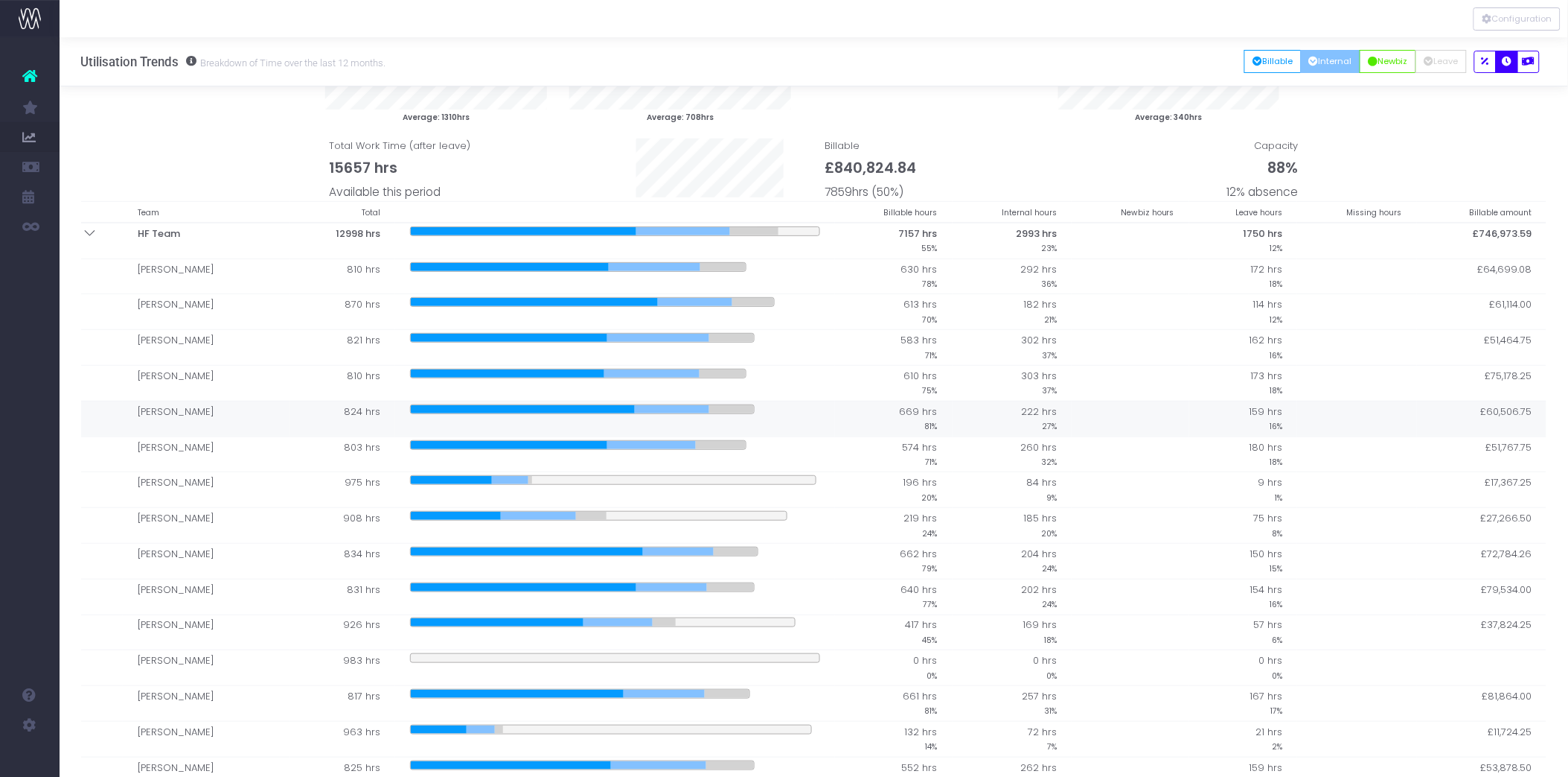
scroll to position [83, 0]
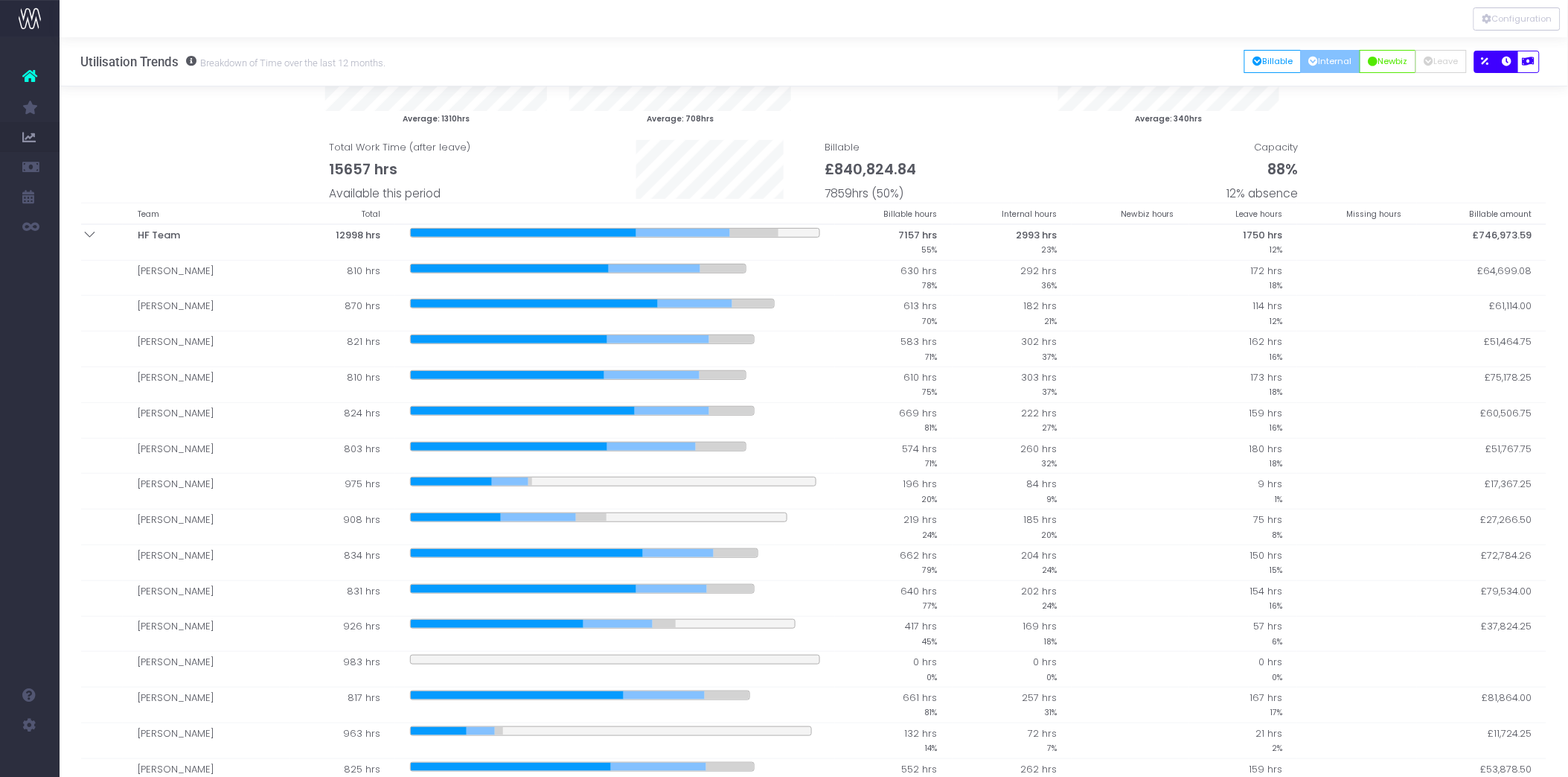
click at [1490, 65] on button "button" at bounding box center [1485, 61] width 22 height 22
click at [1392, 66] on button "Newbiz" at bounding box center [1388, 61] width 56 height 23
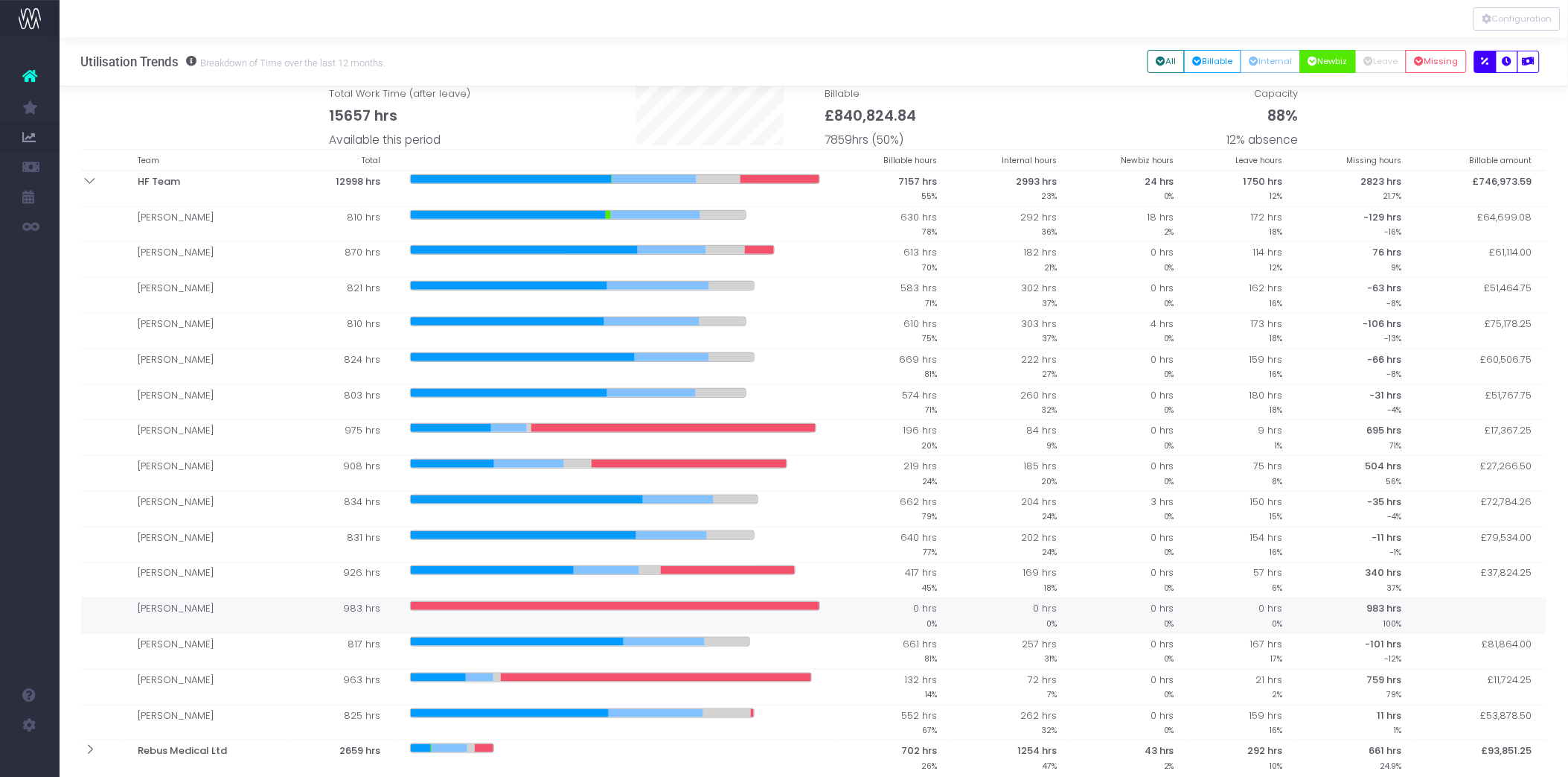
scroll to position [166, 0]
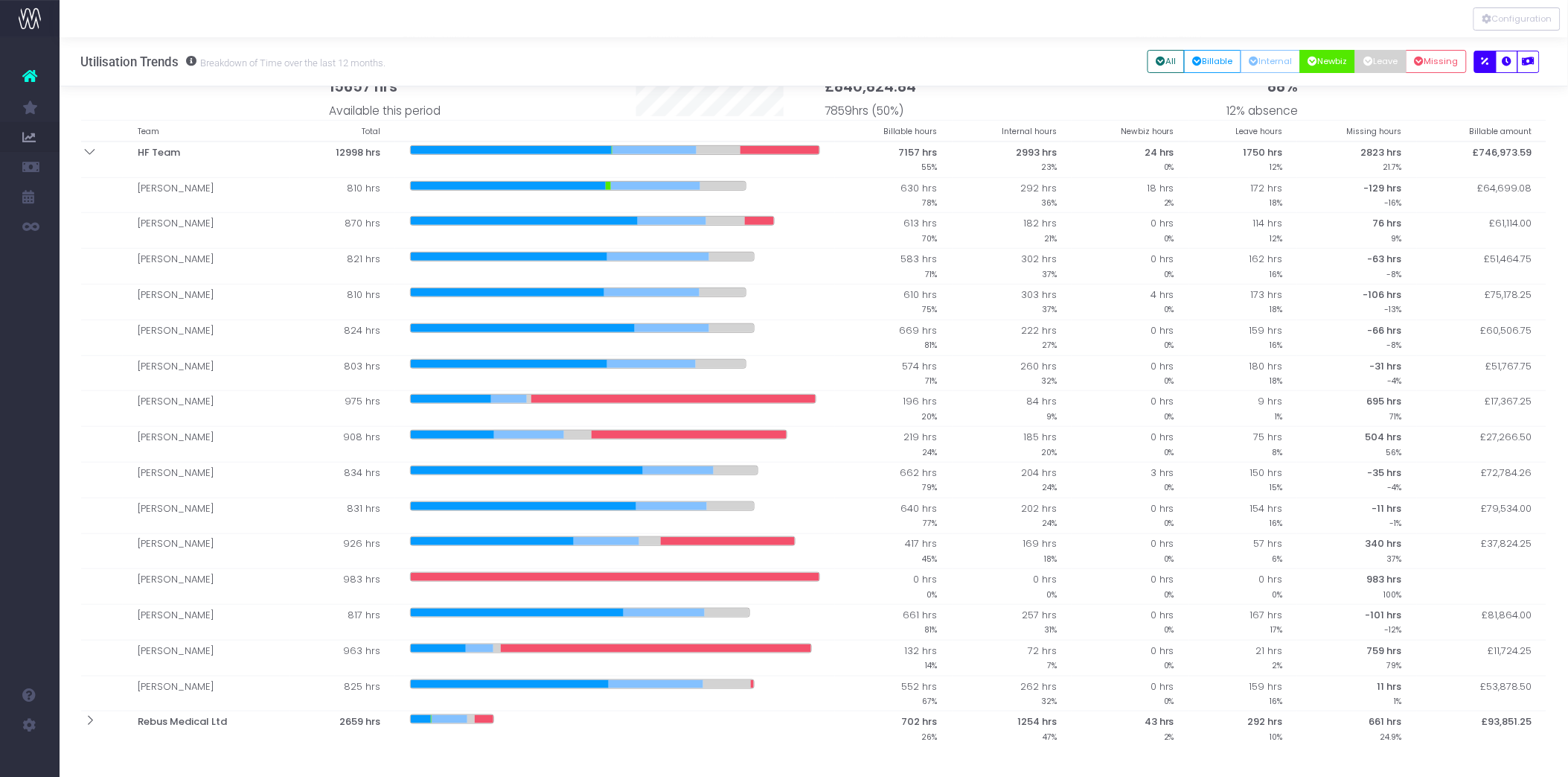
click at [1378, 64] on button "Leave" at bounding box center [1381, 61] width 51 height 23
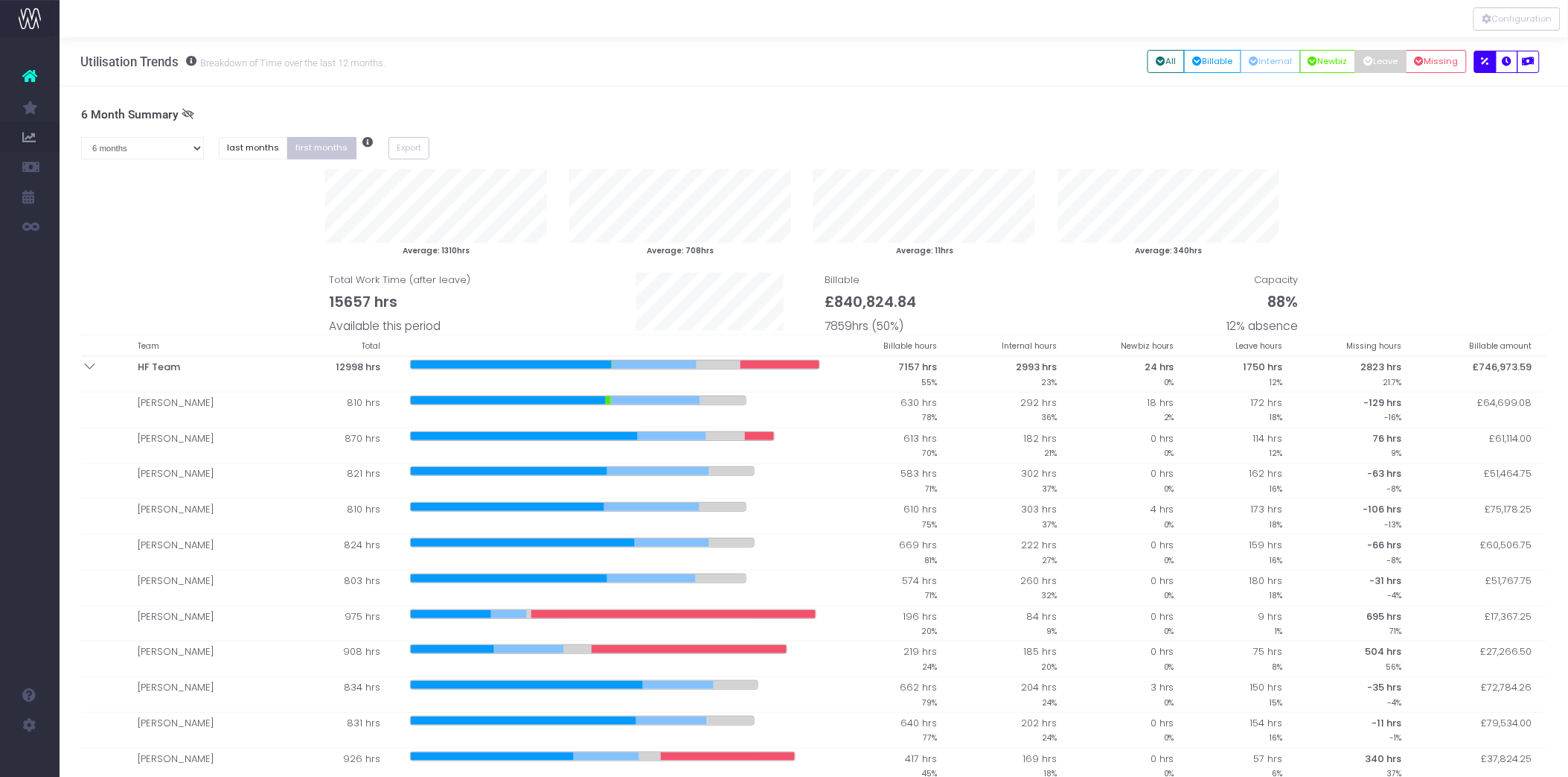
click at [1373, 63] on button "Leave" at bounding box center [1381, 61] width 51 height 23
click at [1215, 58] on button "Billable" at bounding box center [1213, 61] width 57 height 23
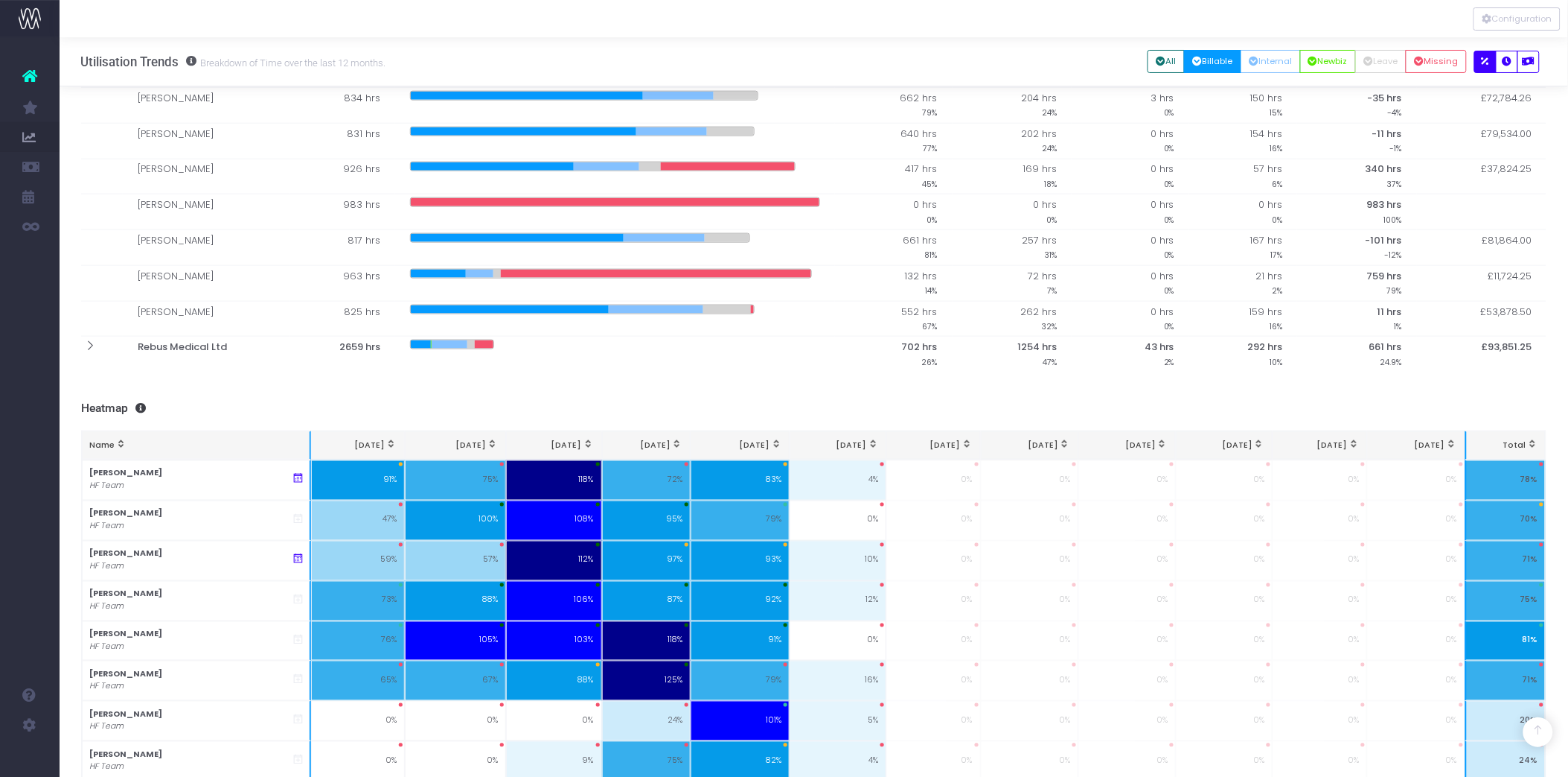
scroll to position [579, 0]
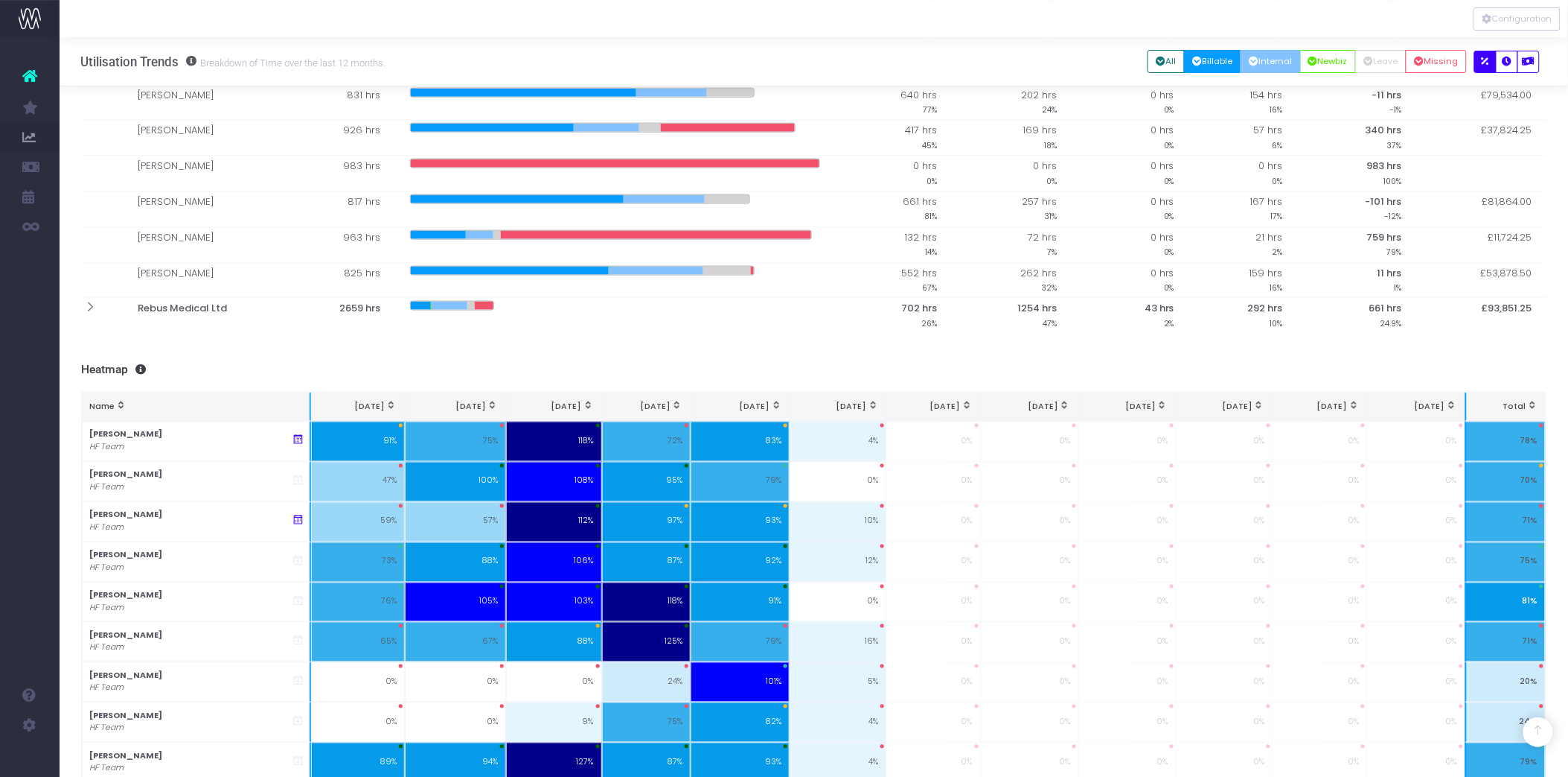
click at [1279, 62] on button "Internal" at bounding box center [1271, 61] width 60 height 23
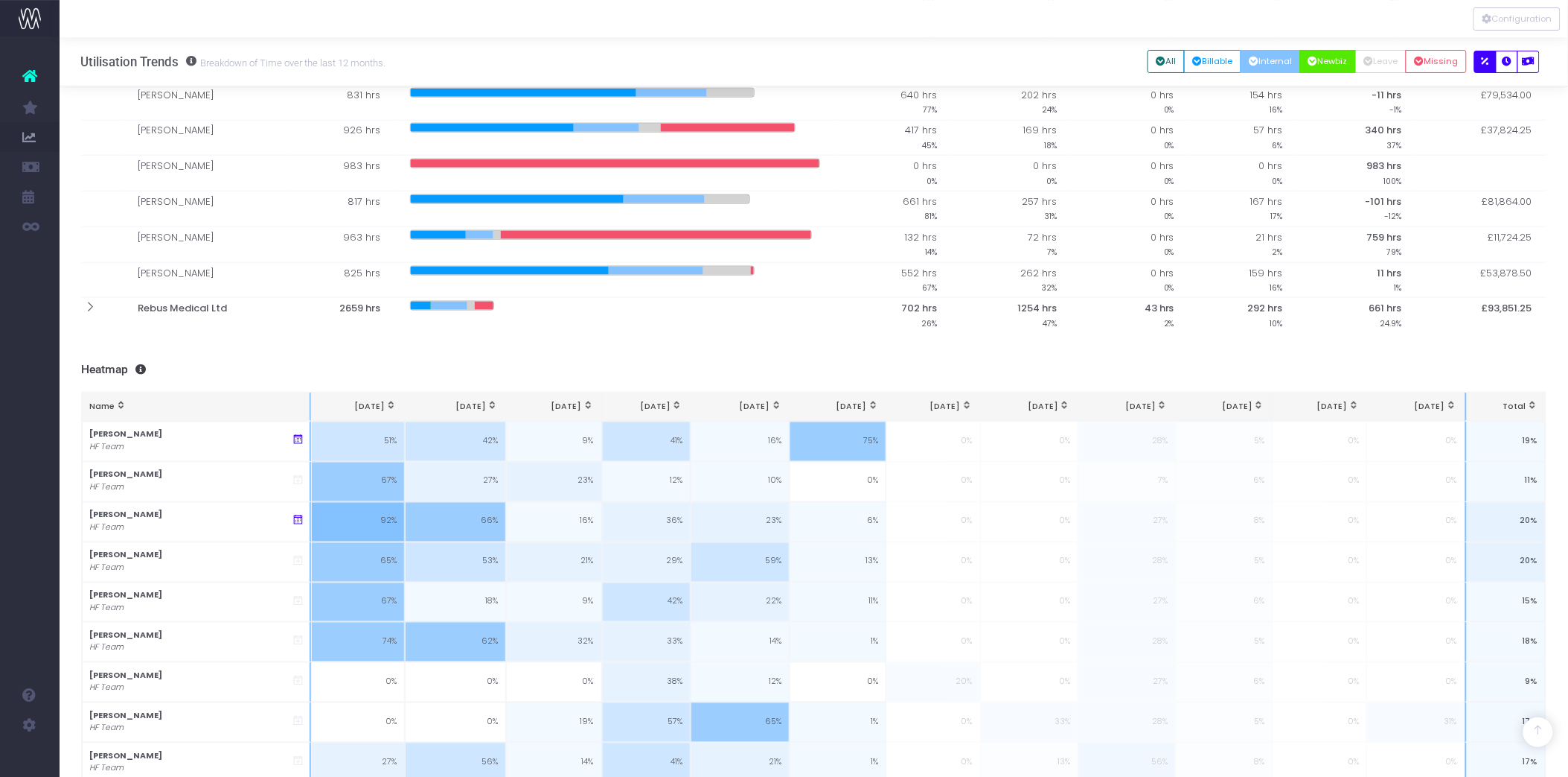
click at [1313, 63] on button "Newbiz" at bounding box center [1328, 61] width 56 height 23
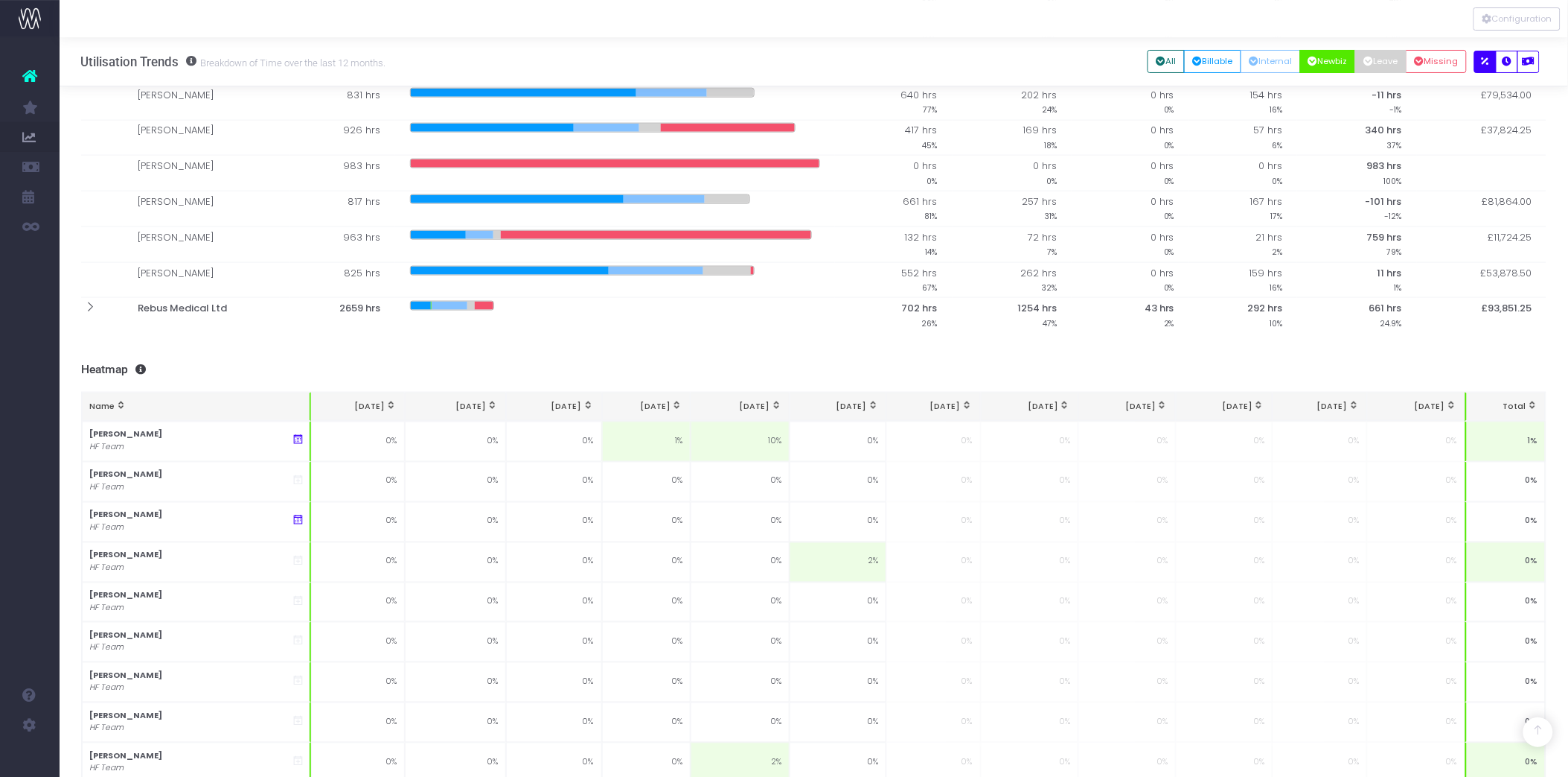
click at [1366, 68] on button "Leave" at bounding box center [1381, 61] width 51 height 23
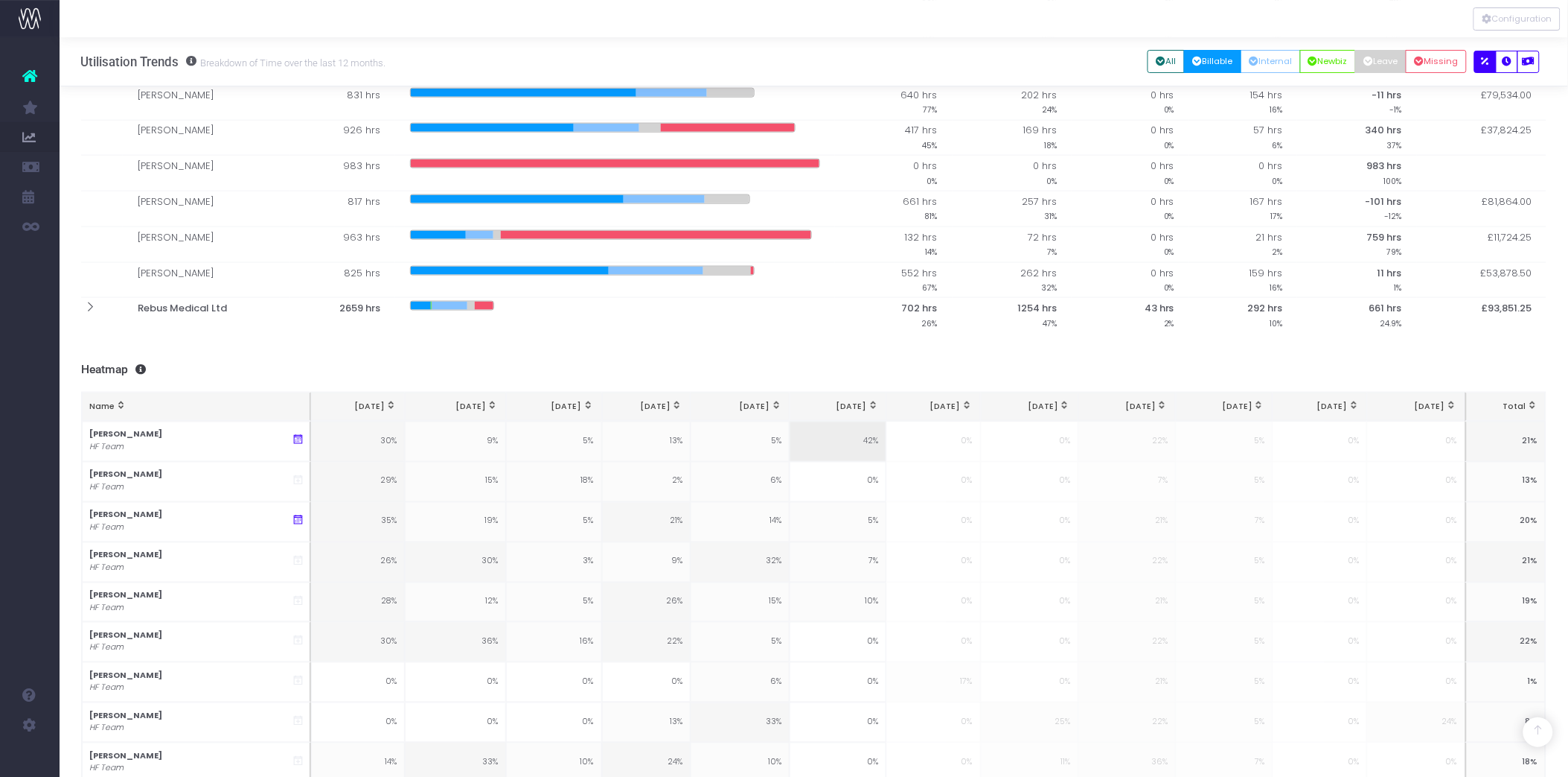
click at [1209, 68] on button "Billable" at bounding box center [1213, 61] width 57 height 23
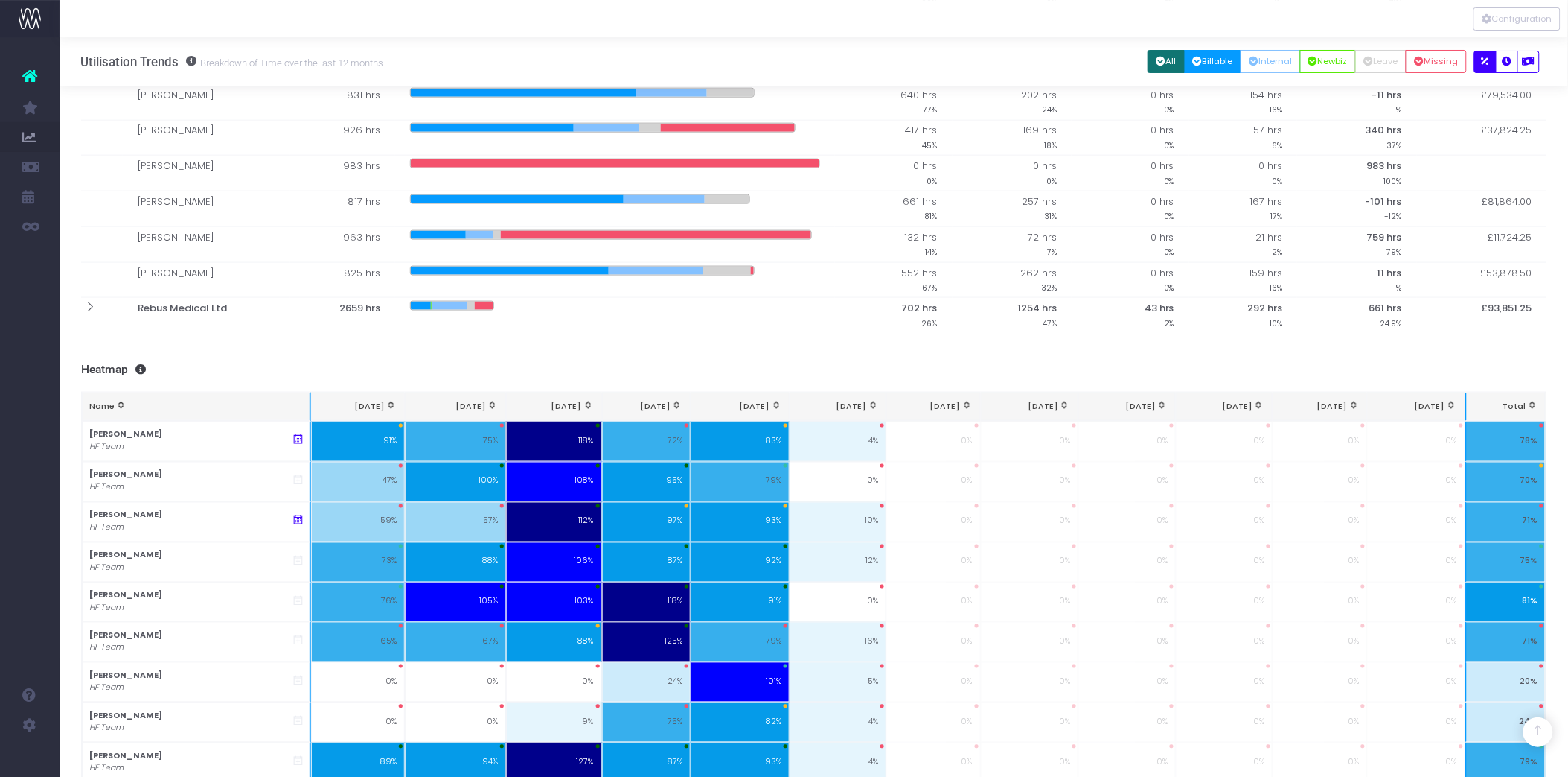
click at [1161, 61] on button "All" at bounding box center [1167, 61] width 37 height 23
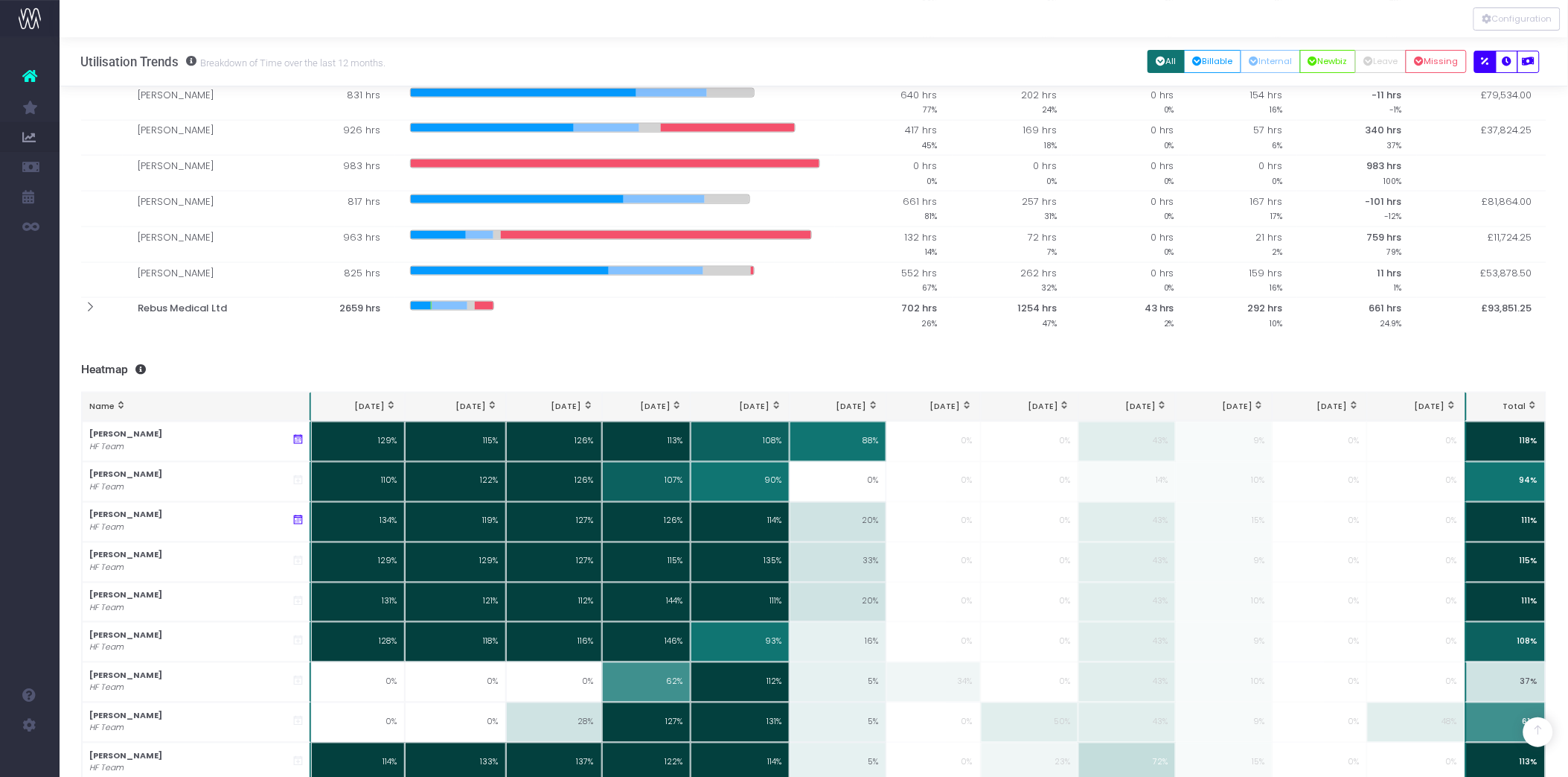
click at [1165, 61] on button "All" at bounding box center [1167, 61] width 37 height 23
click at [1204, 63] on button "Billable" at bounding box center [1213, 61] width 57 height 23
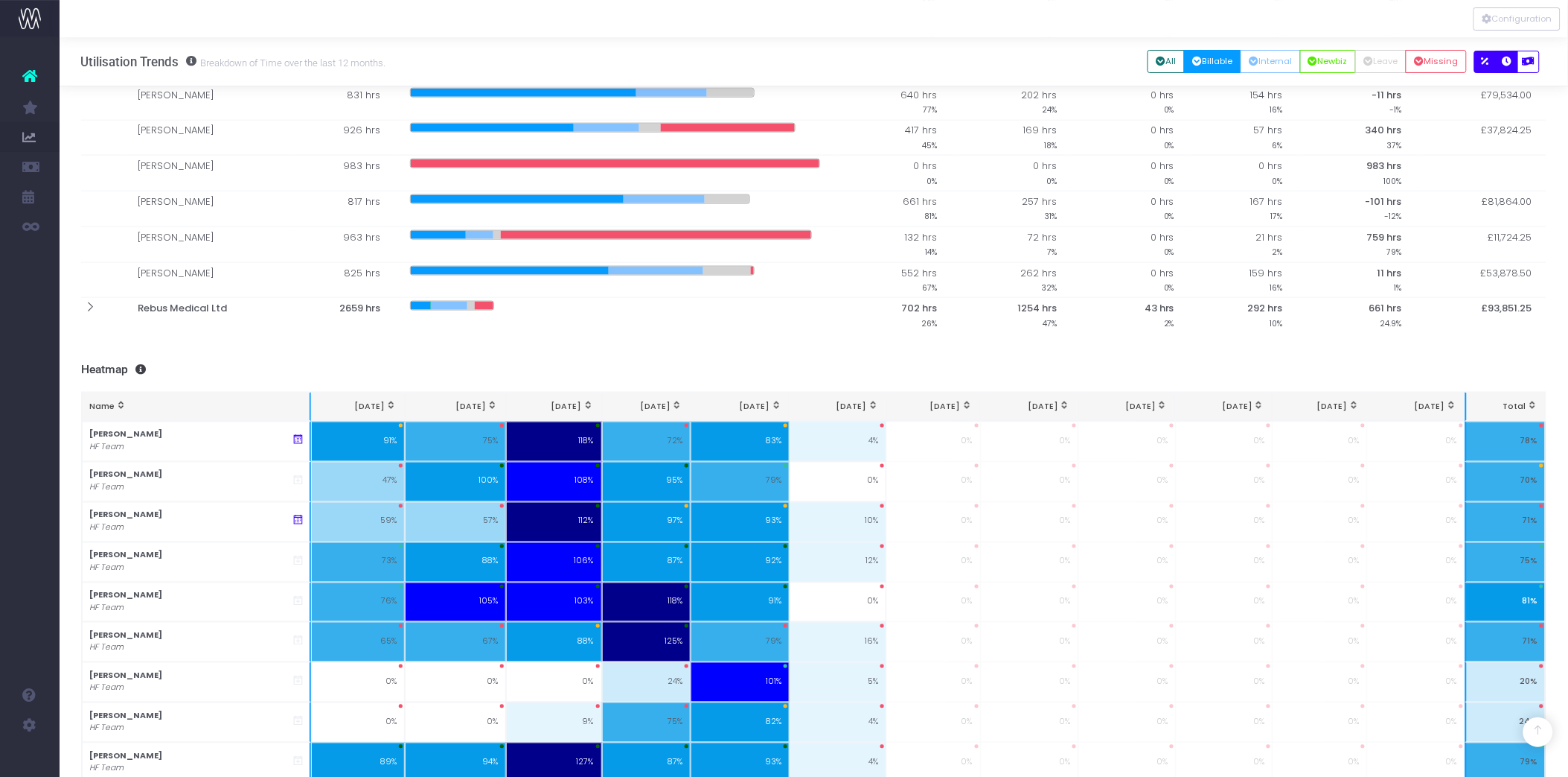
click at [1508, 62] on icon "button" at bounding box center [1508, 62] width 10 height 0
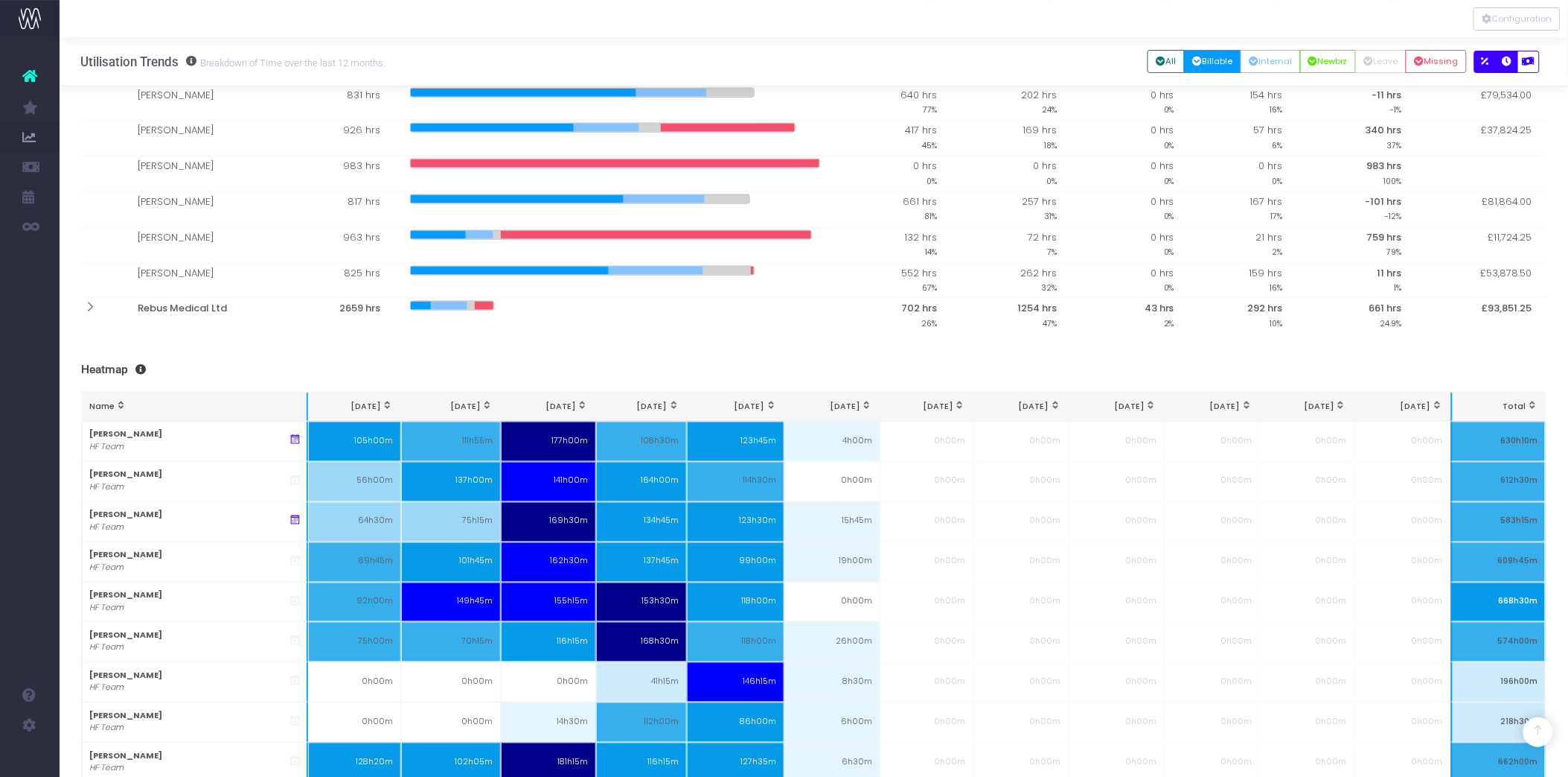
click at [1491, 62] on button "button" at bounding box center [1485, 61] width 22 height 22
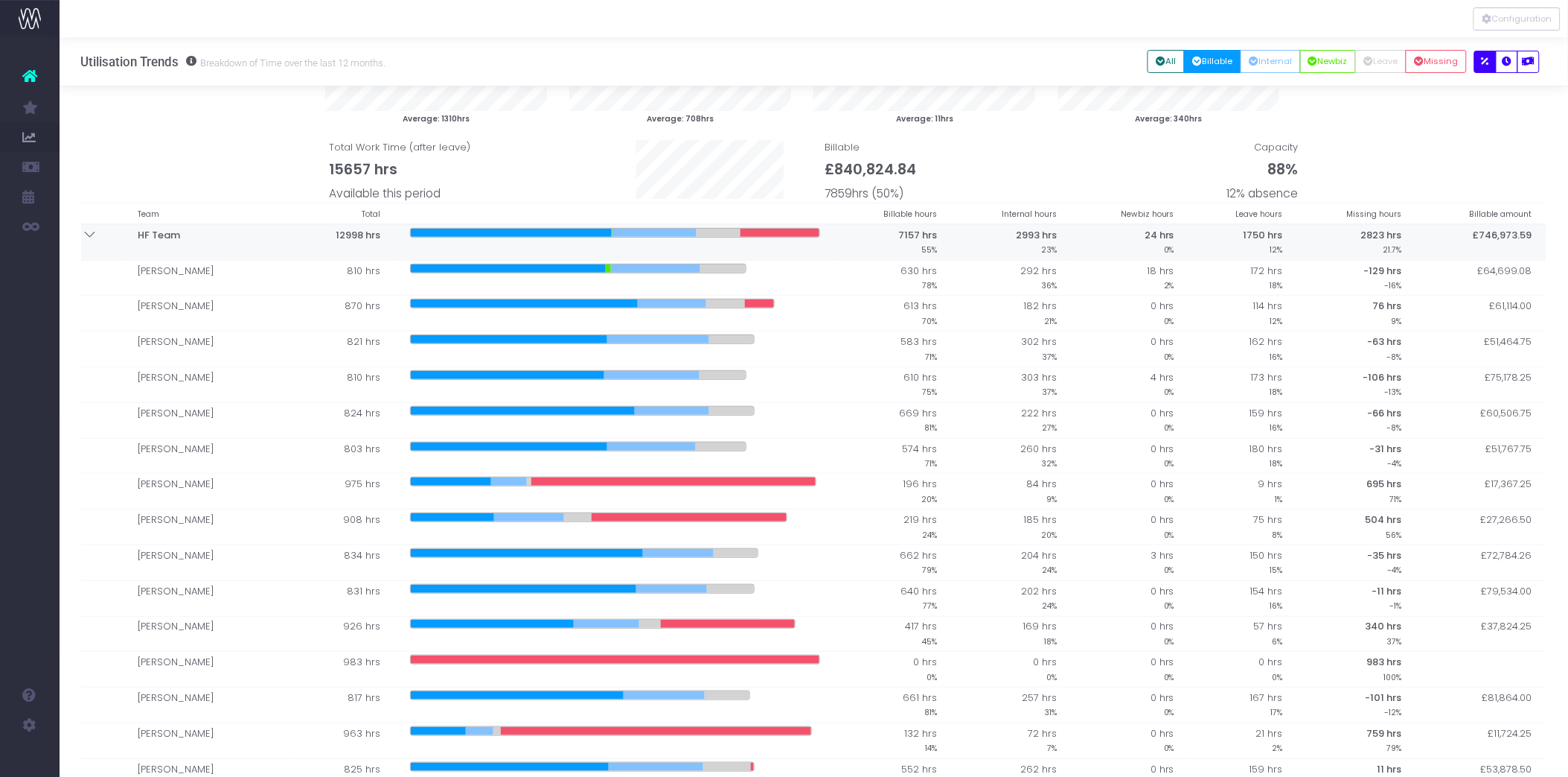
scroll to position [166, 0]
